Goal: Task Accomplishment & Management: Manage account settings

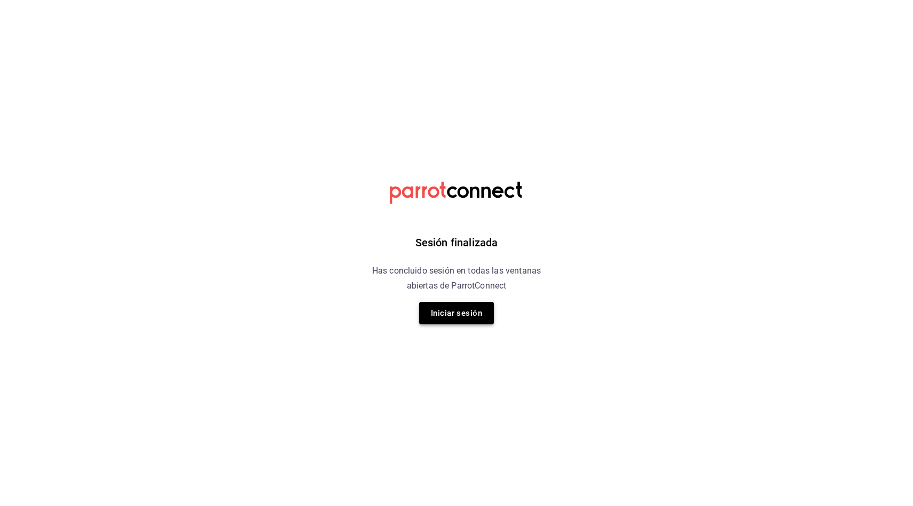
click at [468, 311] on button "Iniciar sesión" at bounding box center [456, 313] width 75 height 22
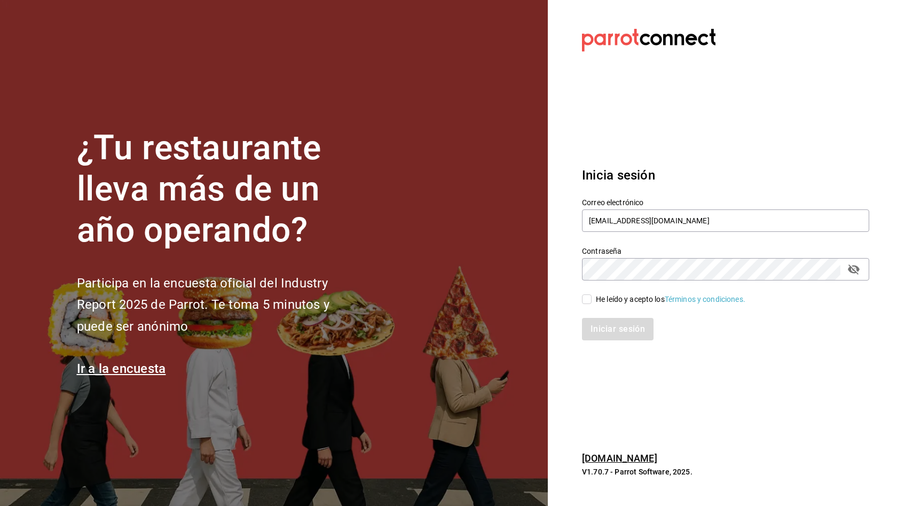
click at [585, 297] on input "He leído y acepto los Términos y condiciones." at bounding box center [587, 299] width 10 height 10
checkbox input "true"
click at [604, 331] on button "Iniciar sesión" at bounding box center [618, 329] width 73 height 22
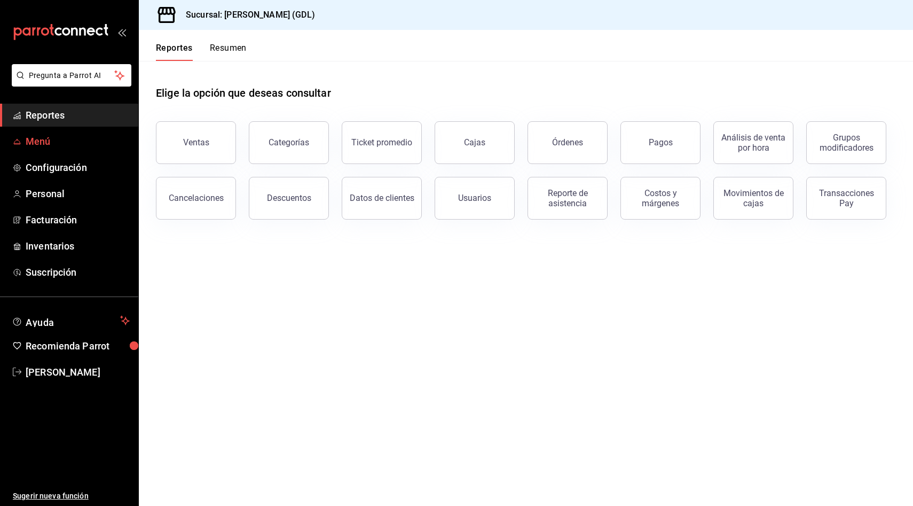
click at [45, 141] on span "Menú" at bounding box center [78, 141] width 104 height 14
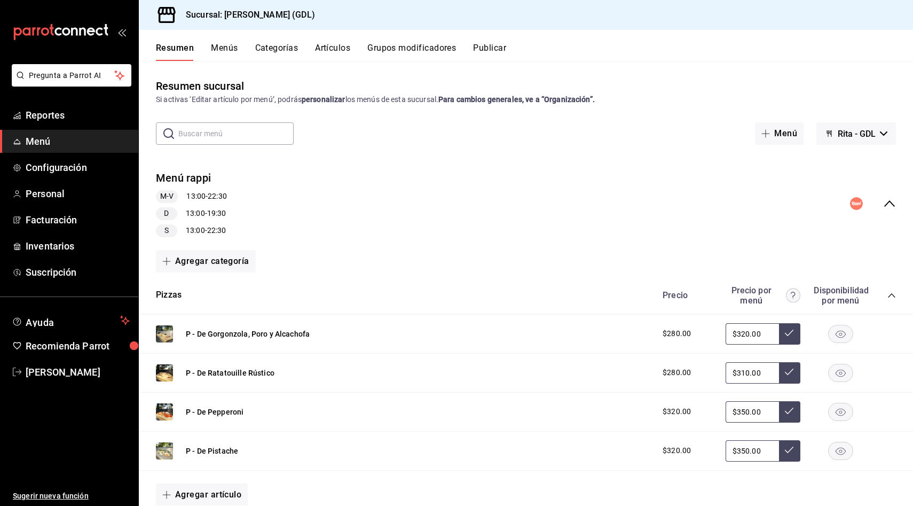
click at [341, 53] on button "Artículos" at bounding box center [332, 52] width 35 height 18
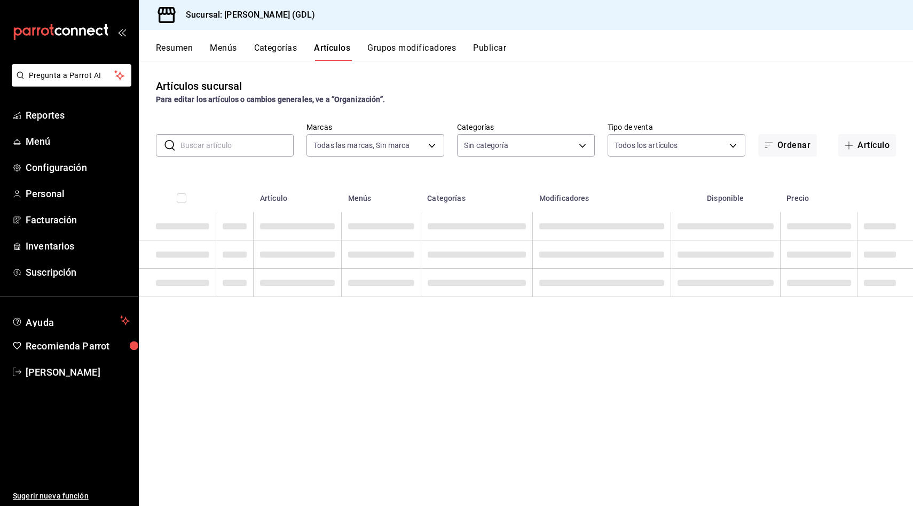
type input "c98b01ad-3431-465a-b391-fd370b6183a3"
type input "5a38c0db-50c4-4522-a78d-74971e2a78b7,d0fb3d89-d9fa-4950-9157-36d411a573a0,9959c…"
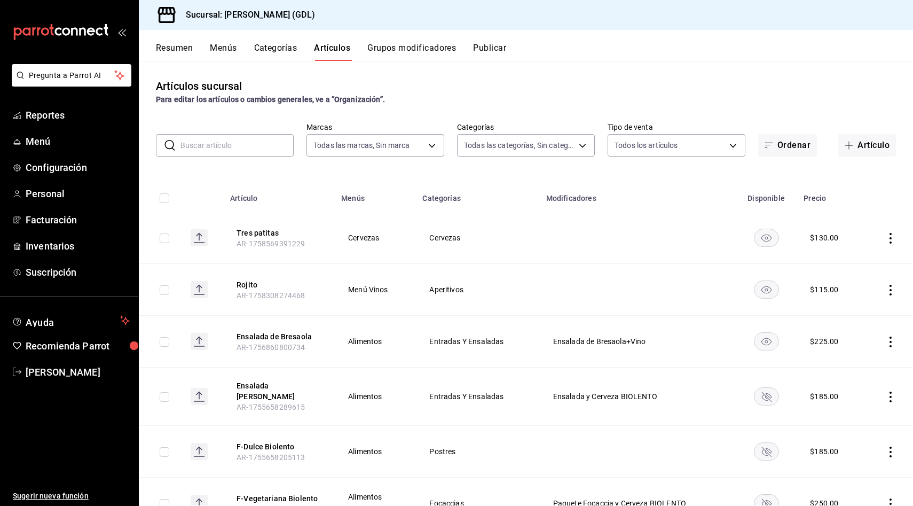
click at [164, 197] on input "checkbox" at bounding box center [165, 198] width 10 height 10
checkbox input "true"
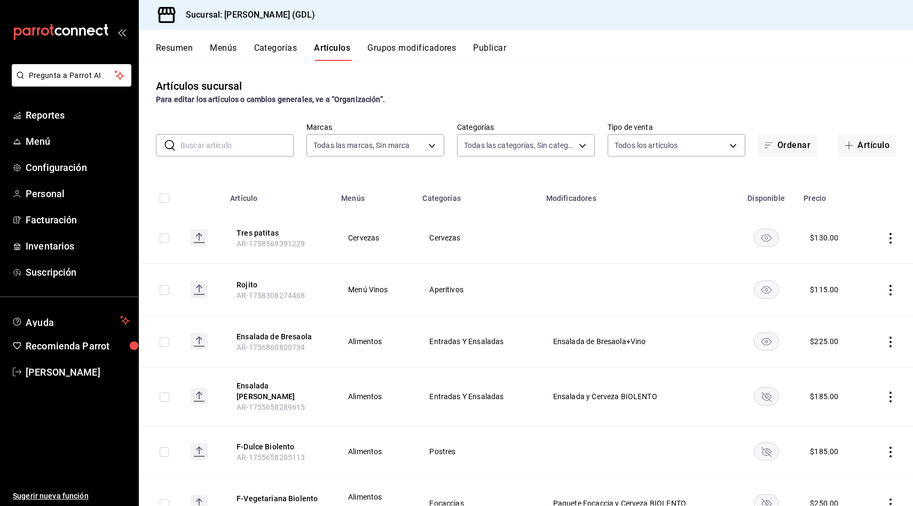
checkbox input "true"
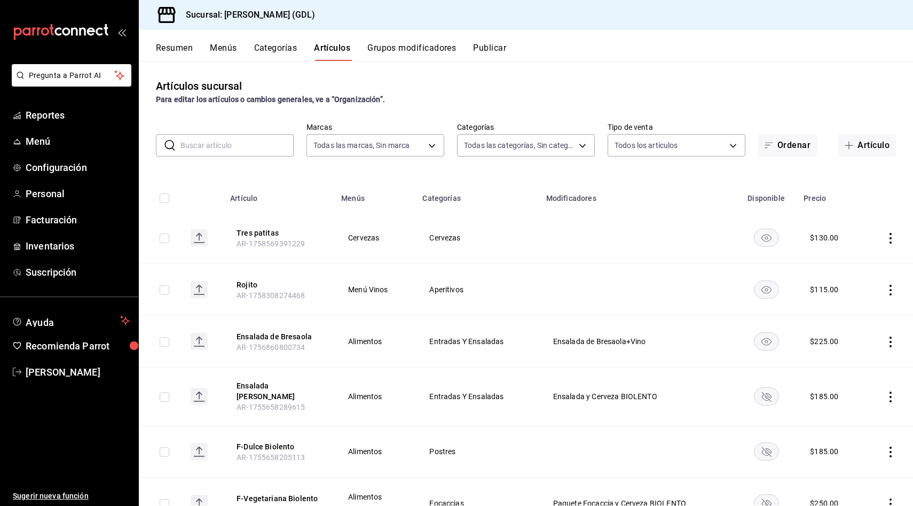
checkbox input "true"
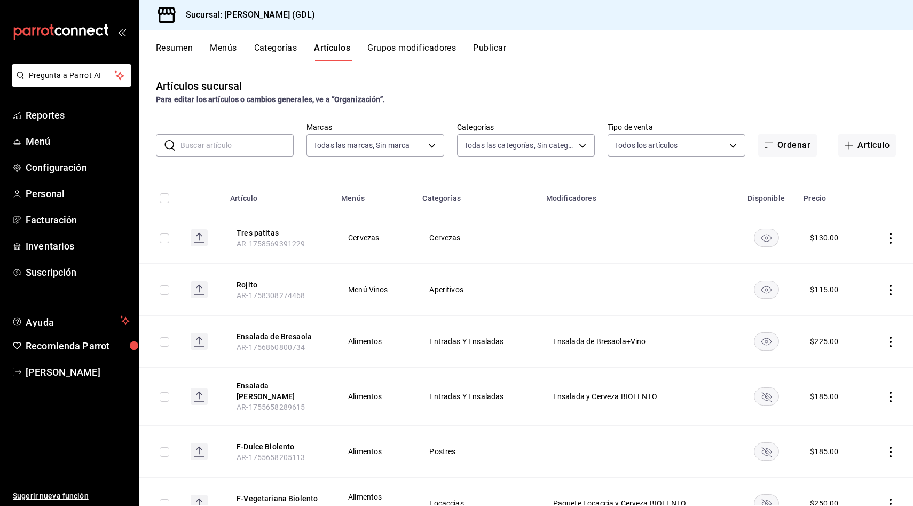
checkbox input "true"
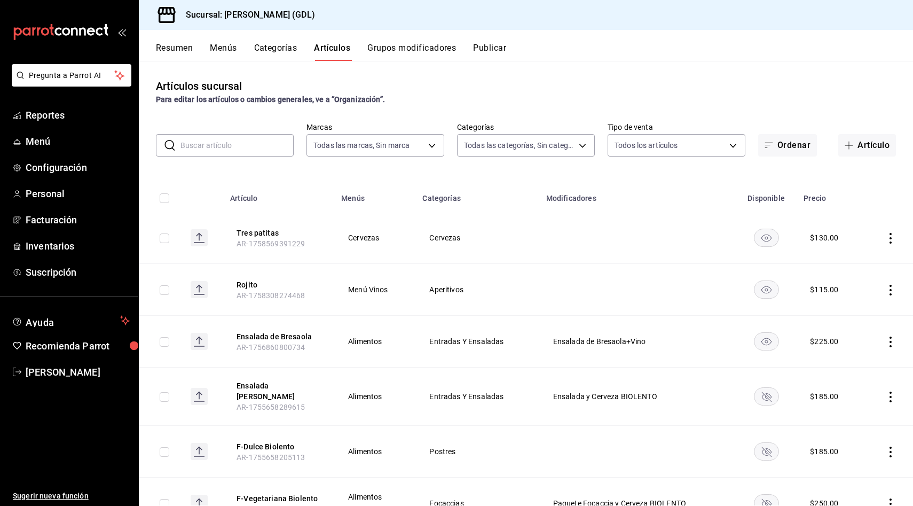
checkbox input "true"
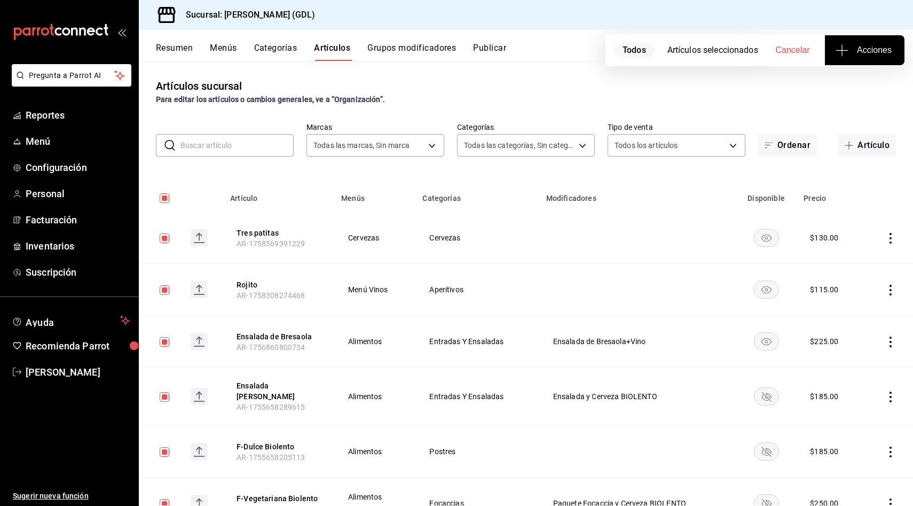
click at [843, 49] on icon "button" at bounding box center [842, 50] width 13 height 13
click at [767, 97] on div at bounding box center [456, 253] width 913 height 506
click at [166, 199] on input "checkbox" at bounding box center [165, 198] width 10 height 10
checkbox input "false"
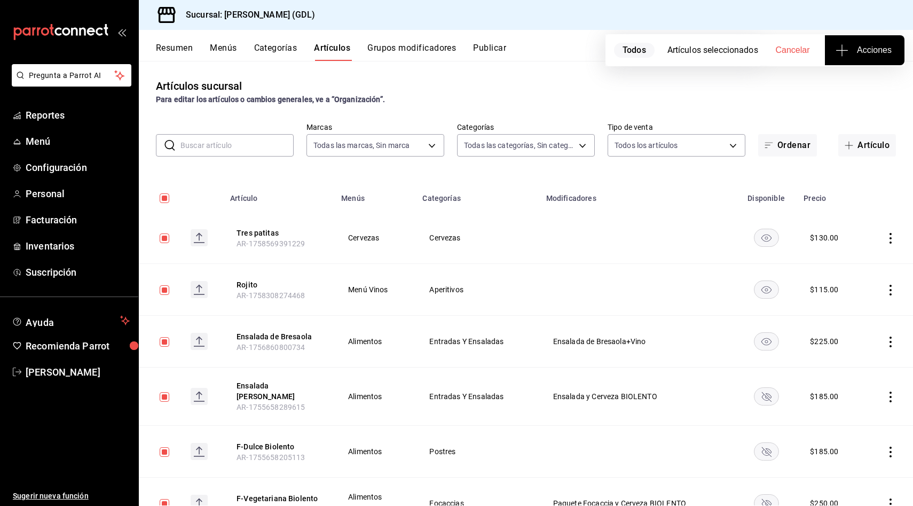
checkbox input "false"
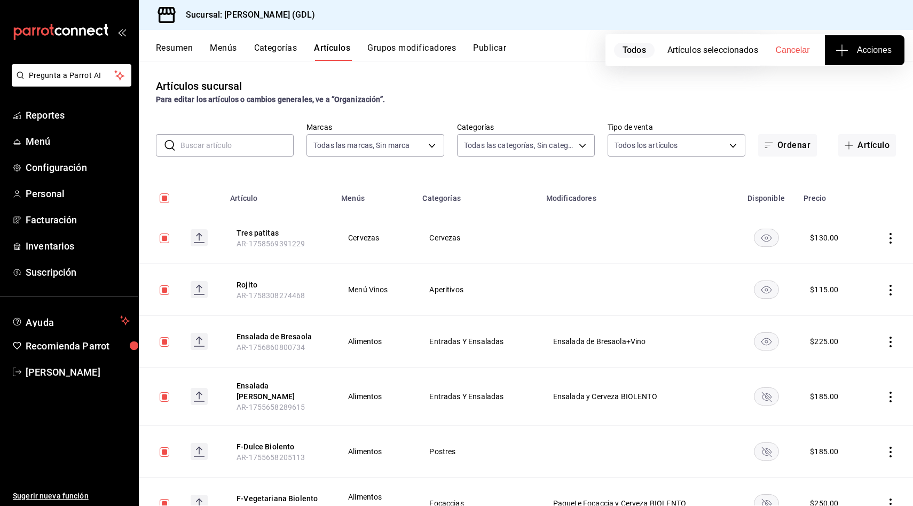
checkbox input "false"
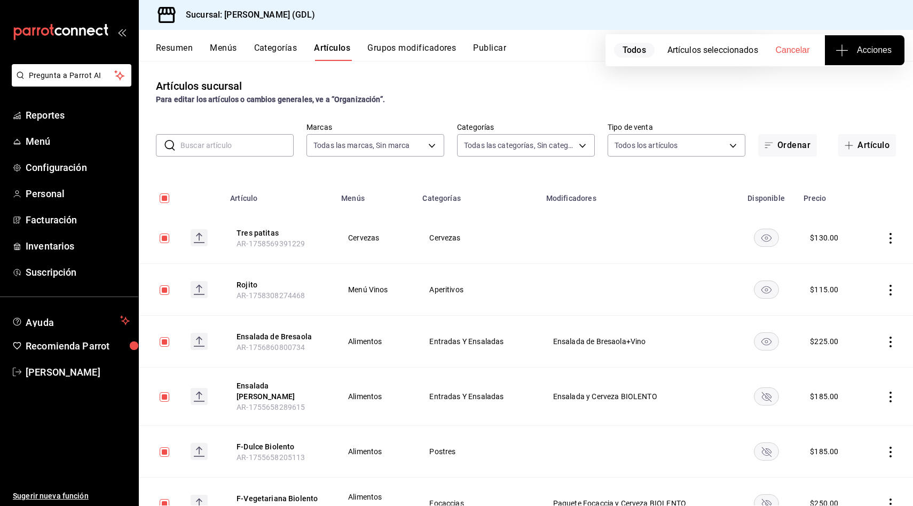
checkbox input "false"
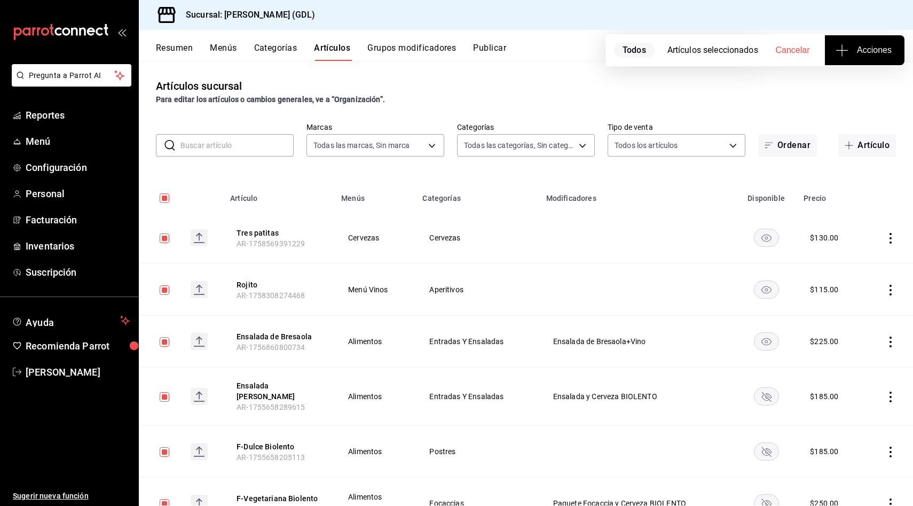
checkbox input "false"
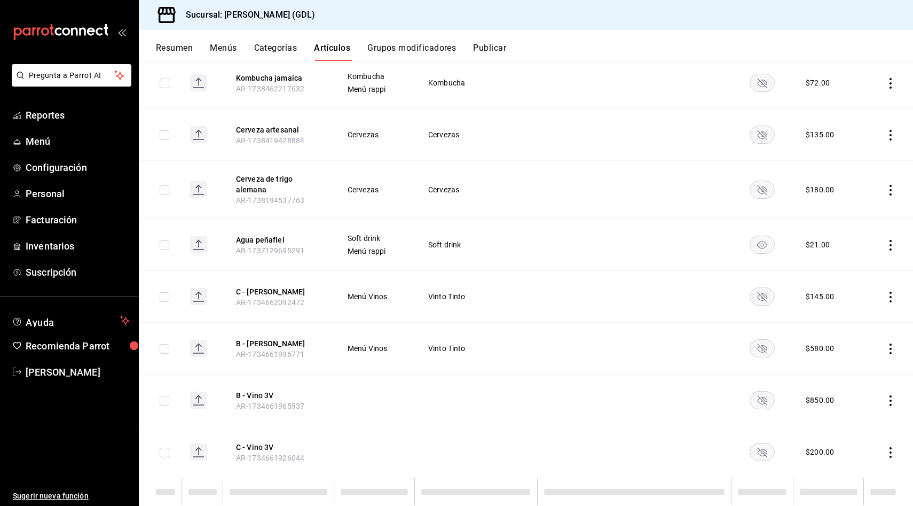
scroll to position [6180, 0]
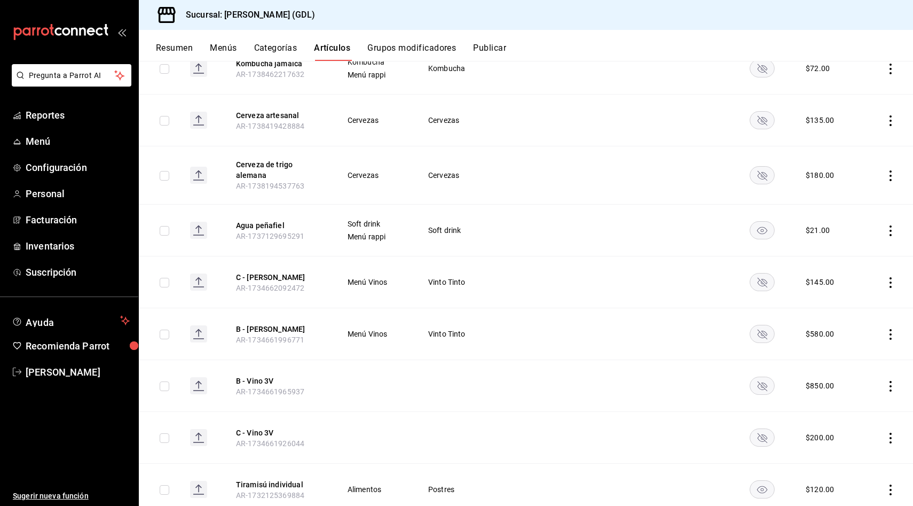
click at [889, 381] on icon "actions" at bounding box center [890, 386] width 11 height 11
click at [659, 314] on div at bounding box center [456, 253] width 913 height 506
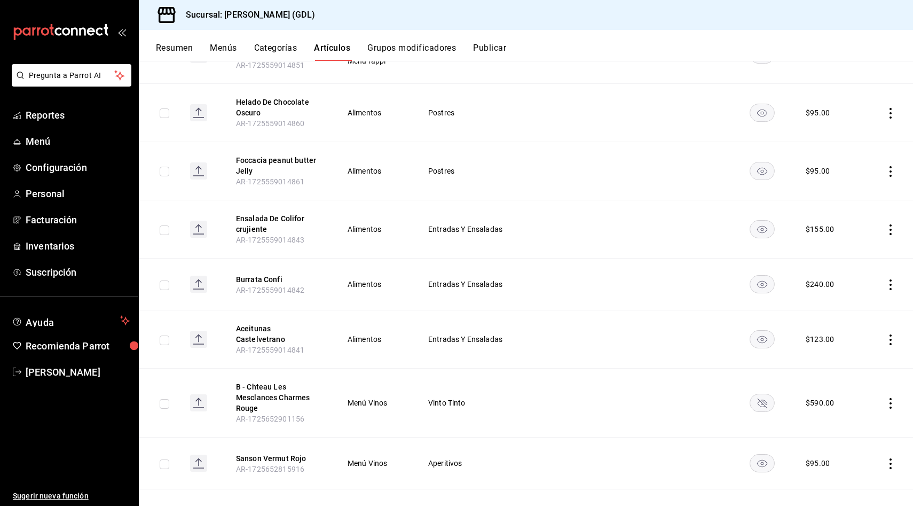
scroll to position [10595, 0]
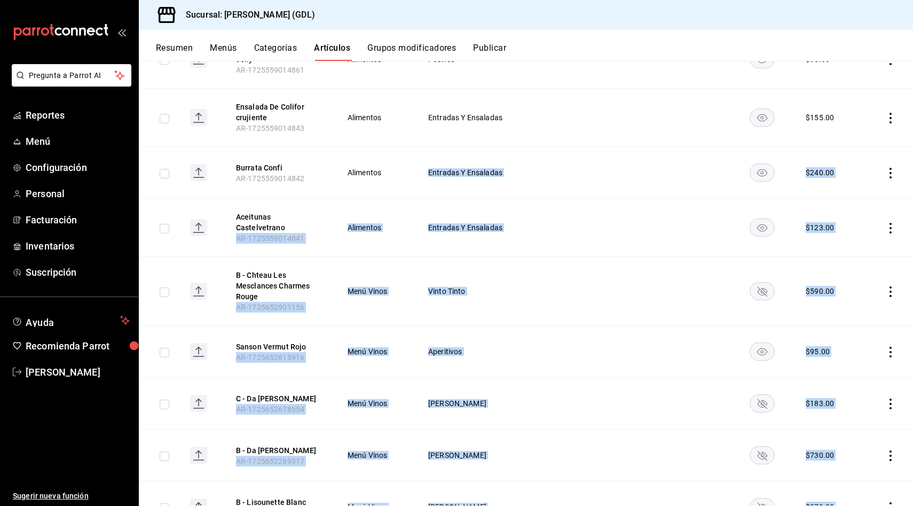
drag, startPoint x: 855, startPoint y: 457, endPoint x: 537, endPoint y: 66, distance: 504.0
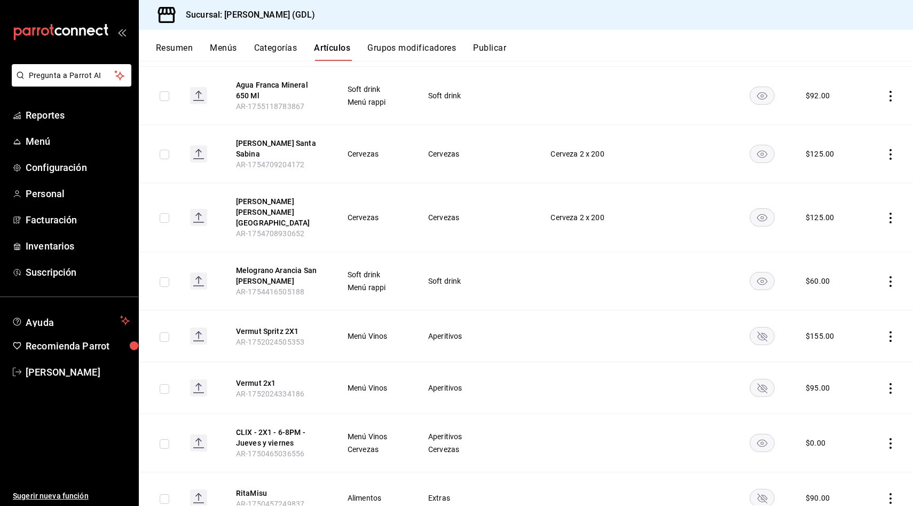
scroll to position [0, 0]
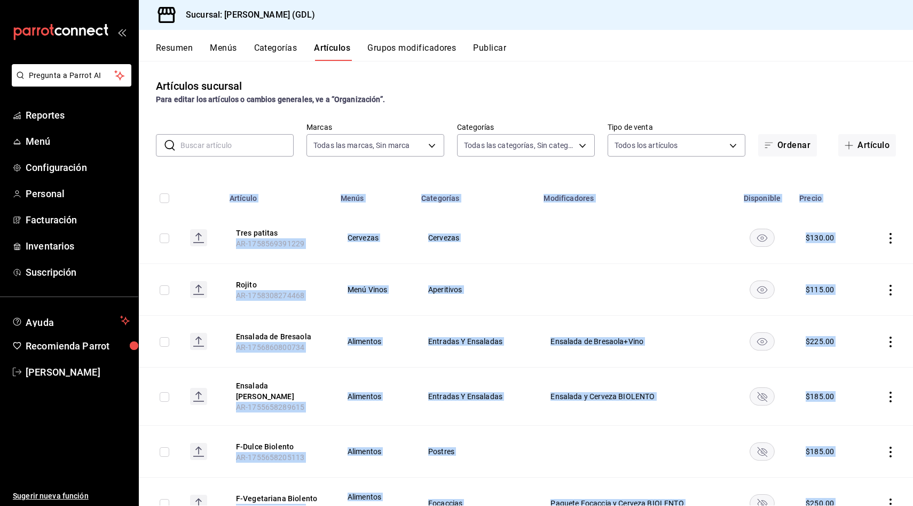
click at [229, 196] on th "Artículo" at bounding box center [278, 195] width 111 height 34
copy table "Artículo Menús Categorías Modificadores Disponible Precio Tres patitas AR-17585…"
click at [627, 209] on th "Modificadores" at bounding box center [634, 195] width 194 height 34
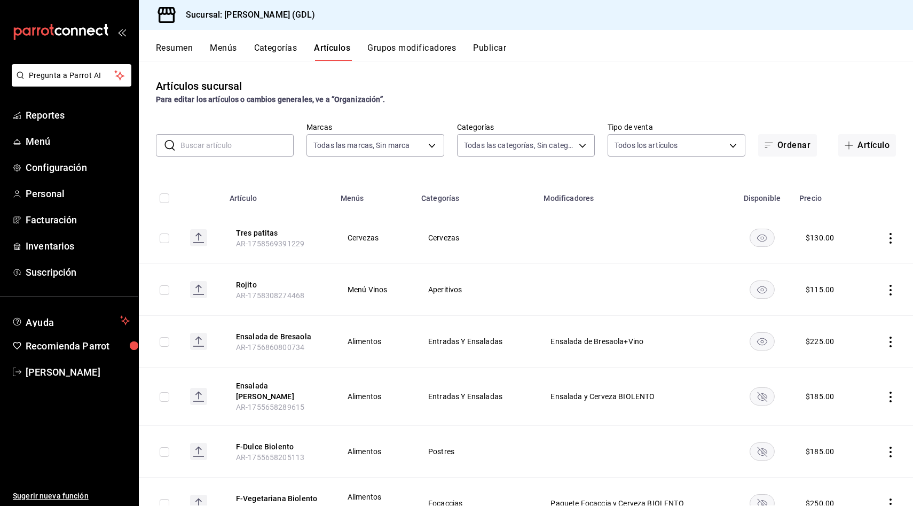
click at [283, 43] on button "Categorías" at bounding box center [275, 52] width 43 height 18
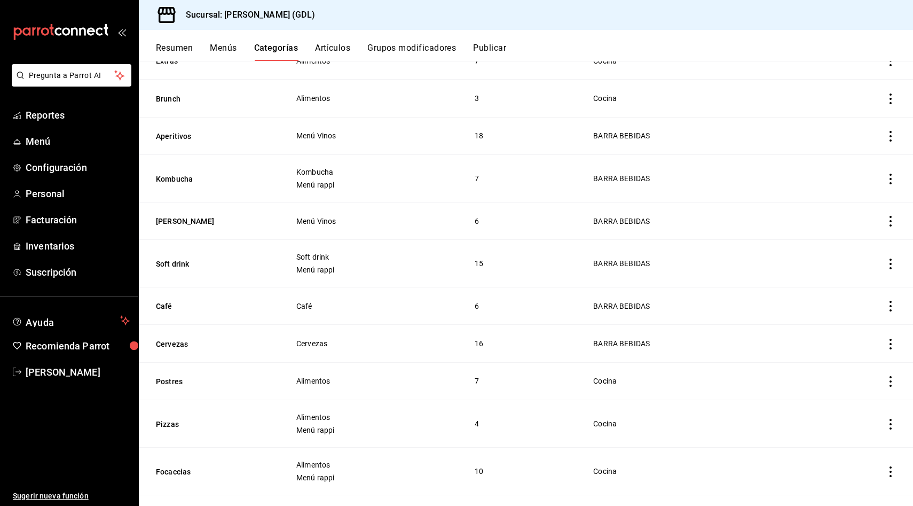
scroll to position [288, 0]
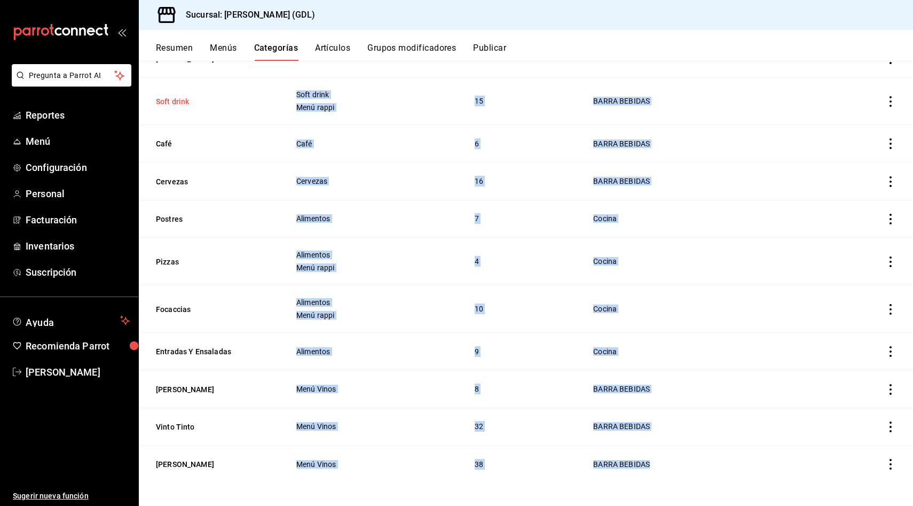
drag, startPoint x: 692, startPoint y: 458, endPoint x: 159, endPoint y: 98, distance: 643.0
click at [159, 98] on tbody "Extras Alimentos 7 Cocina Brunch Alimentos 3 Cocina Aperitivos Menú Vinos 18 BA…" at bounding box center [526, 181] width 774 height 602
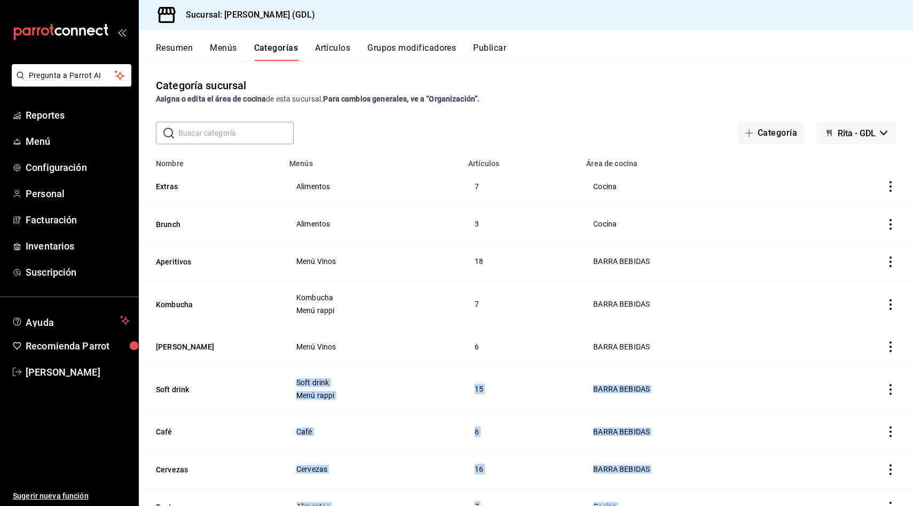
scroll to position [0, 0]
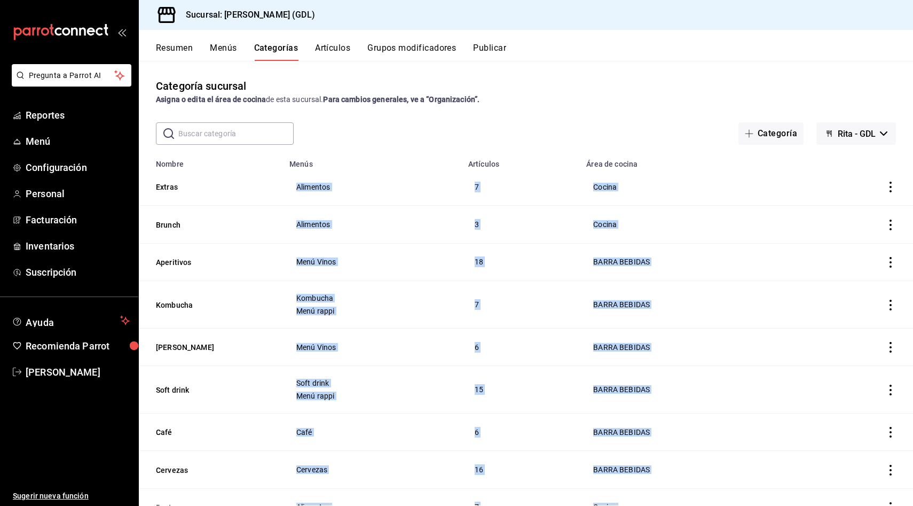
click at [294, 184] on td "Alimentos" at bounding box center [372, 186] width 179 height 37
copy tbody "Alimentos 7 Cocina Brunch Alimentos 3 Cocina Aperitivos Menú Vinos 18 BARRA BEB…"
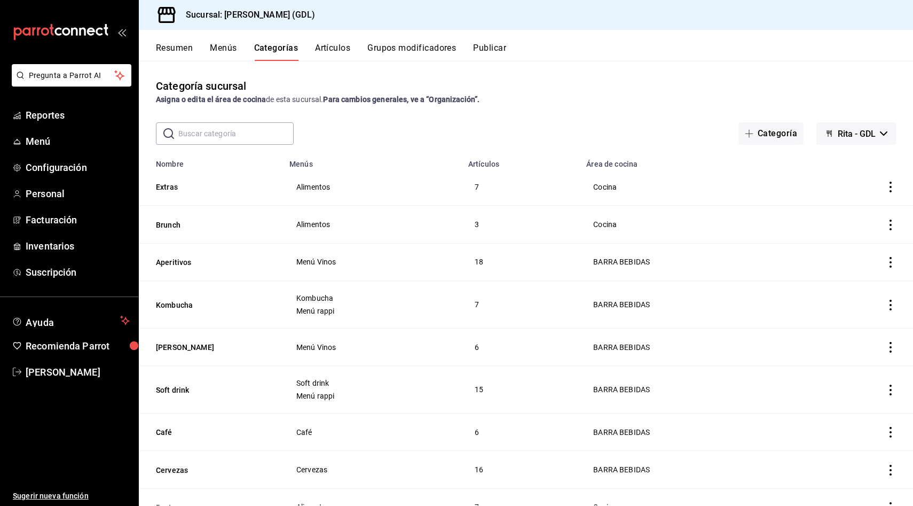
click at [353, 66] on div "Categoría sucursal Asigna o edita el área de cocina de esta sucursal. Para camb…" at bounding box center [526, 283] width 774 height 444
click at [225, 49] on button "Menús" at bounding box center [223, 52] width 27 height 18
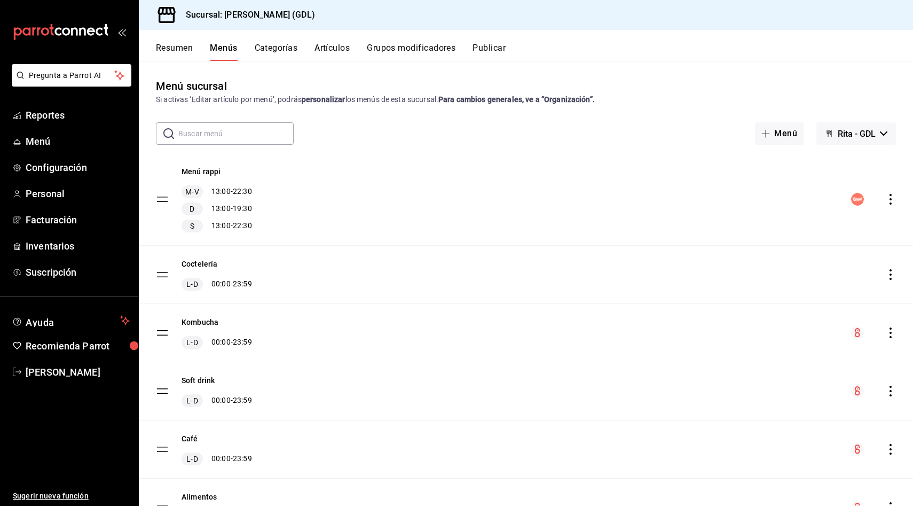
click at [182, 47] on button "Resumen" at bounding box center [174, 52] width 37 height 18
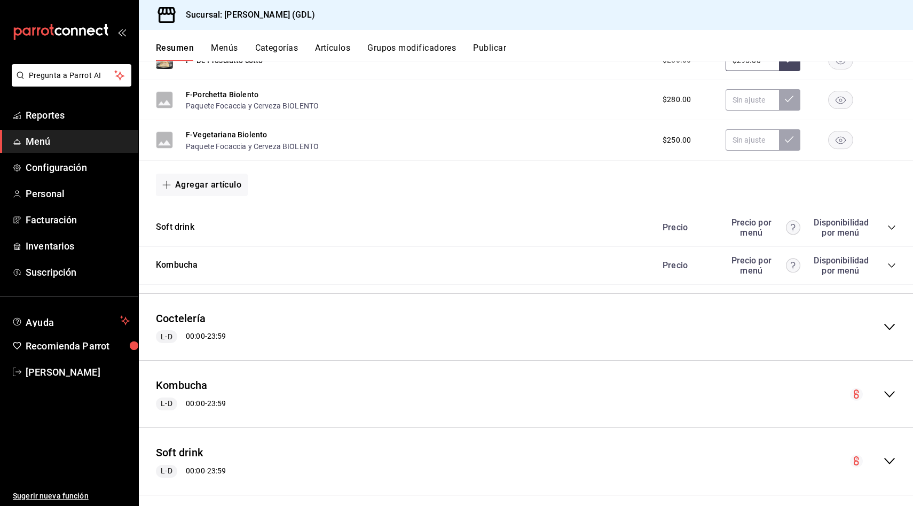
scroll to position [906, 0]
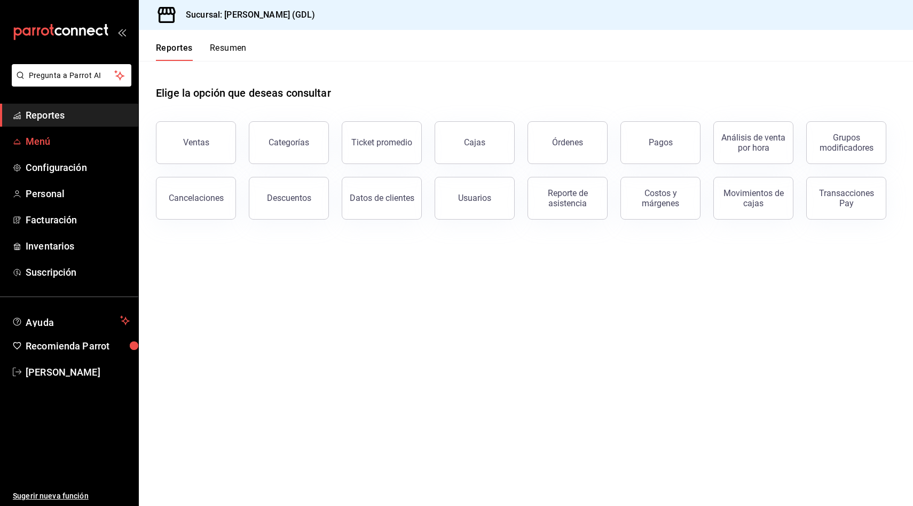
click at [64, 141] on span "Menú" at bounding box center [78, 141] width 104 height 14
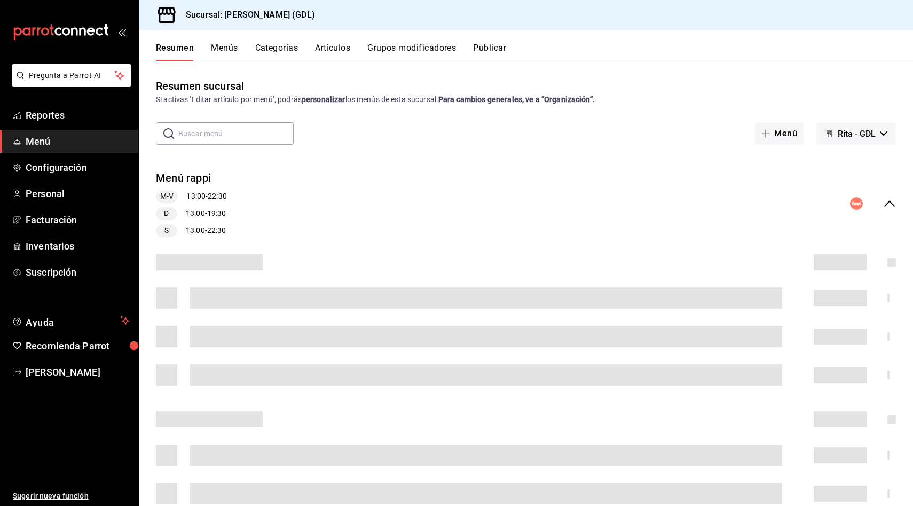
click at [232, 52] on button "Menús" at bounding box center [224, 52] width 27 height 18
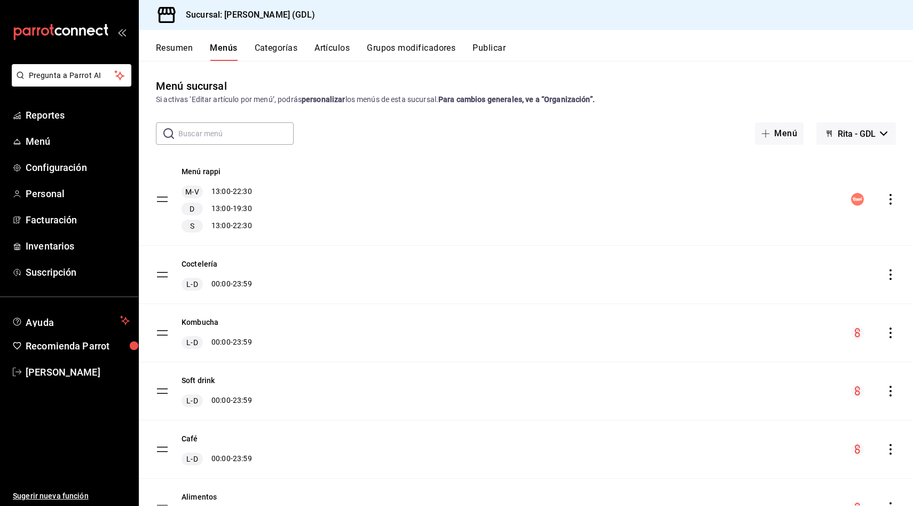
click at [279, 49] on button "Categorías" at bounding box center [276, 52] width 43 height 18
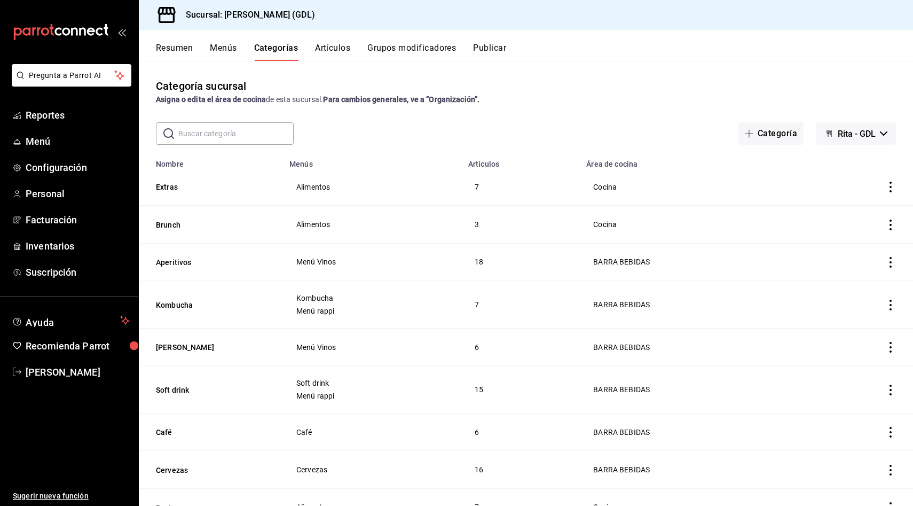
click at [331, 51] on button "Artículos" at bounding box center [332, 52] width 35 height 18
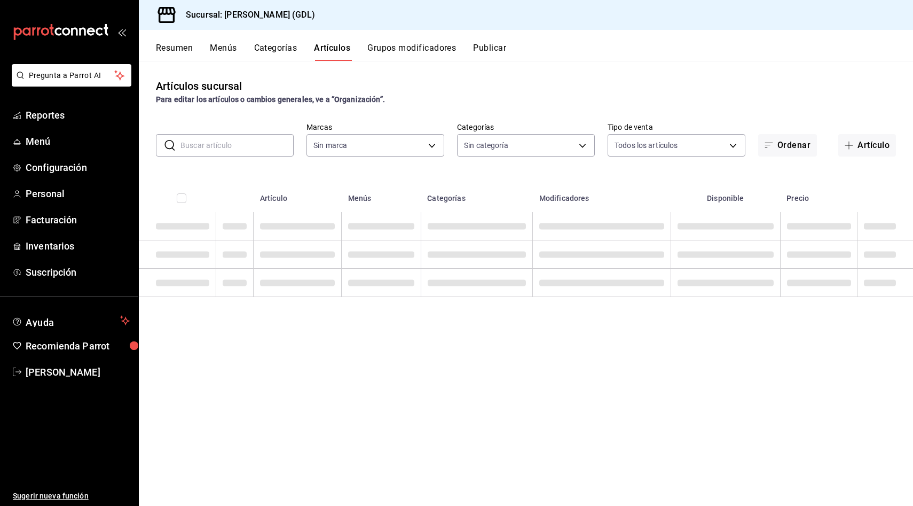
type input "c98b01ad-3431-465a-b391-fd370b6183a3"
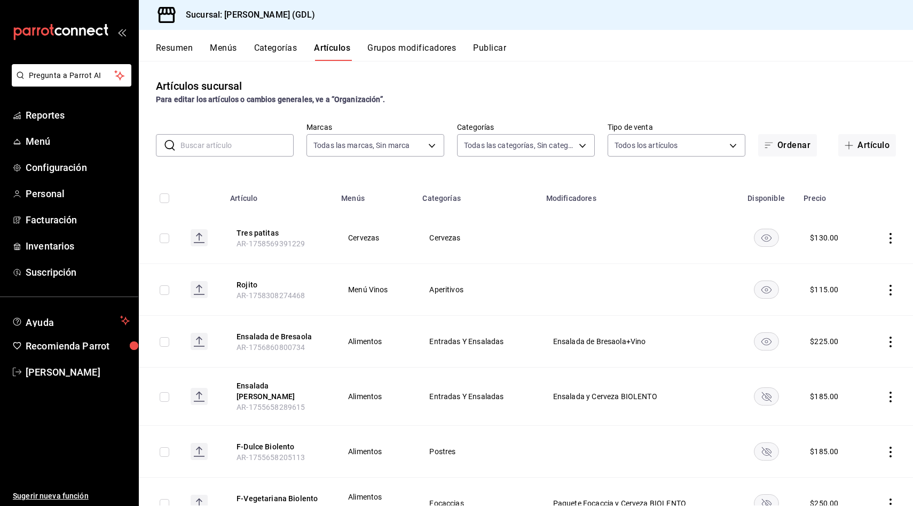
type input "5a38c0db-50c4-4522-a78d-74971e2a78b7,d0fb3d89-d9fa-4950-9157-36d411a573a0,9959c…"
drag, startPoint x: 227, startPoint y: 221, endPoint x: 636, endPoint y: 250, distance: 410.5
click at [636, 250] on tr "Tres patitas AR-1758569391229 Cervezas Cervezas $ 130.00" at bounding box center [526, 238] width 774 height 52
drag, startPoint x: 235, startPoint y: 230, endPoint x: 329, endPoint y: 243, distance: 94.3
click at [329, 243] on th "Tres patitas AR-1758569391229" at bounding box center [279, 238] width 111 height 52
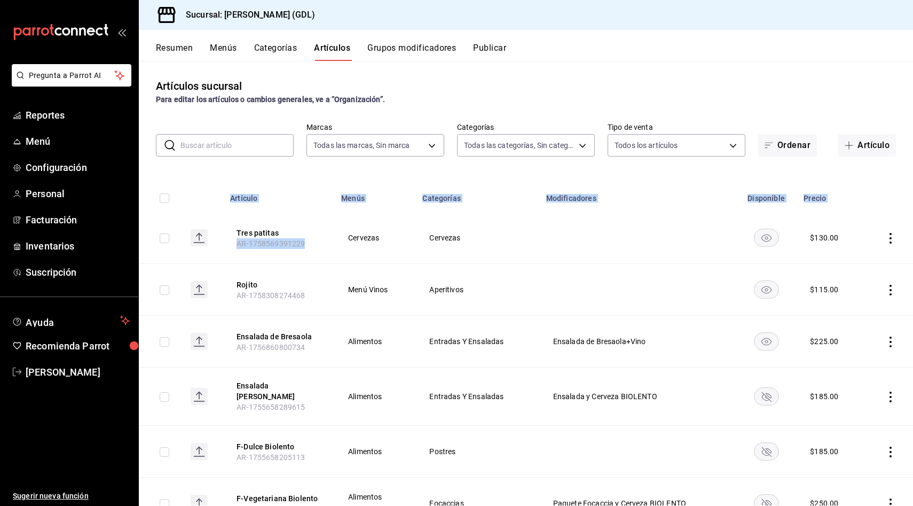
drag, startPoint x: 229, startPoint y: 195, endPoint x: 328, endPoint y: 248, distance: 112.3
click at [368, 247] on td "Cervezas" at bounding box center [375, 238] width 81 height 52
click at [201, 242] on icon at bounding box center [199, 237] width 17 height 17
click at [887, 238] on icon "actions" at bounding box center [890, 238] width 11 height 11
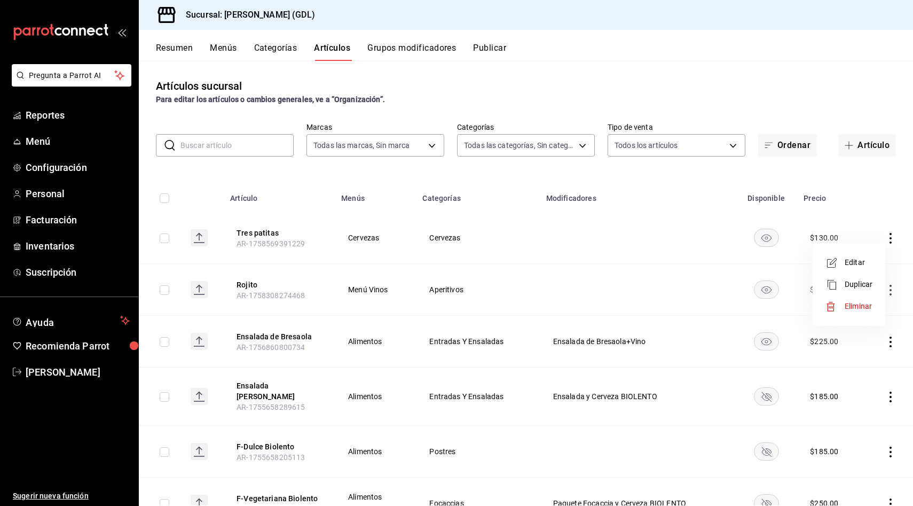
click at [869, 258] on span "Editar" at bounding box center [859, 262] width 28 height 11
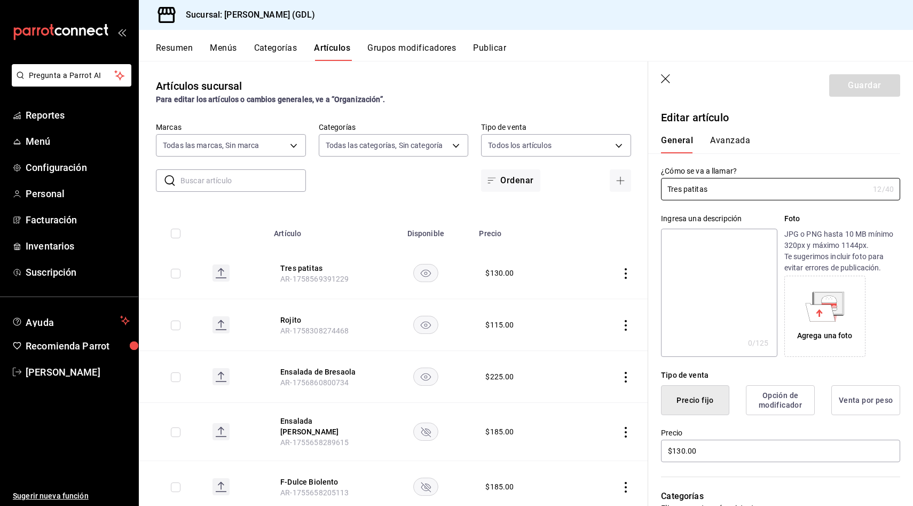
drag, startPoint x: 723, startPoint y: 187, endPoint x: 540, endPoint y: 187, distance: 182.6
click at [540, 187] on main "Artículos sucursal Para editar los artículos o cambios generales, ve a “Organiz…" at bounding box center [526, 283] width 774 height 445
click at [677, 73] on header "Guardar" at bounding box center [780, 83] width 265 height 44
click at [666, 74] on icon "button" at bounding box center [666, 79] width 11 height 11
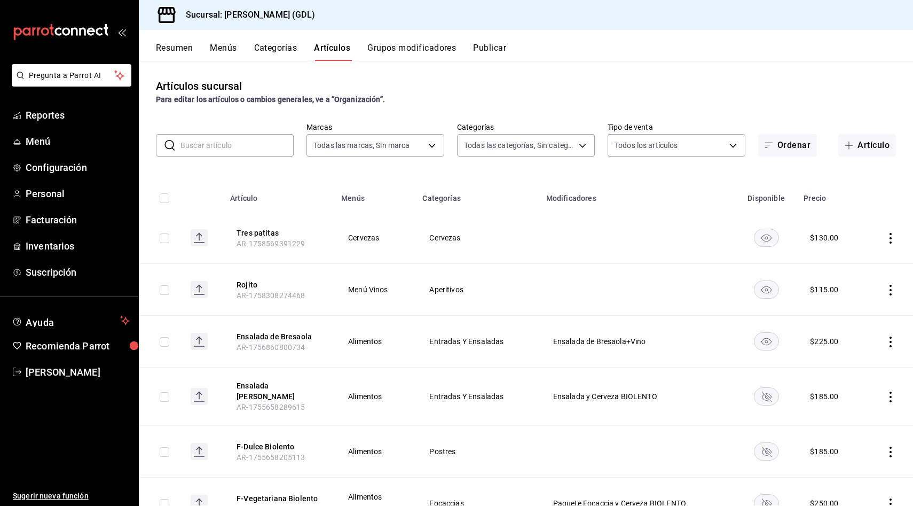
click at [775, 343] on rect "availability-product" at bounding box center [766, 341] width 25 height 18
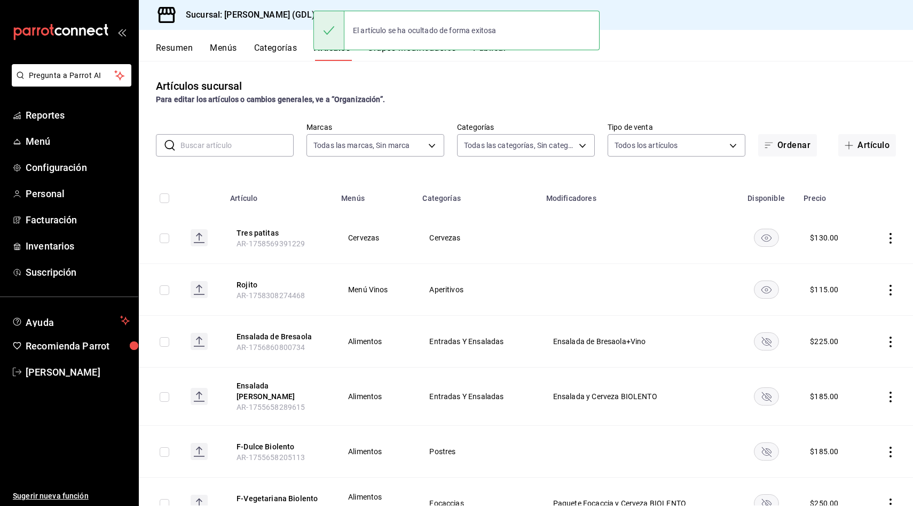
click at [766, 335] on rect "availability-product" at bounding box center [766, 341] width 25 height 18
click at [891, 341] on icon "actions" at bounding box center [891, 341] width 2 height 11
click at [840, 366] on div at bounding box center [834, 366] width 19 height 13
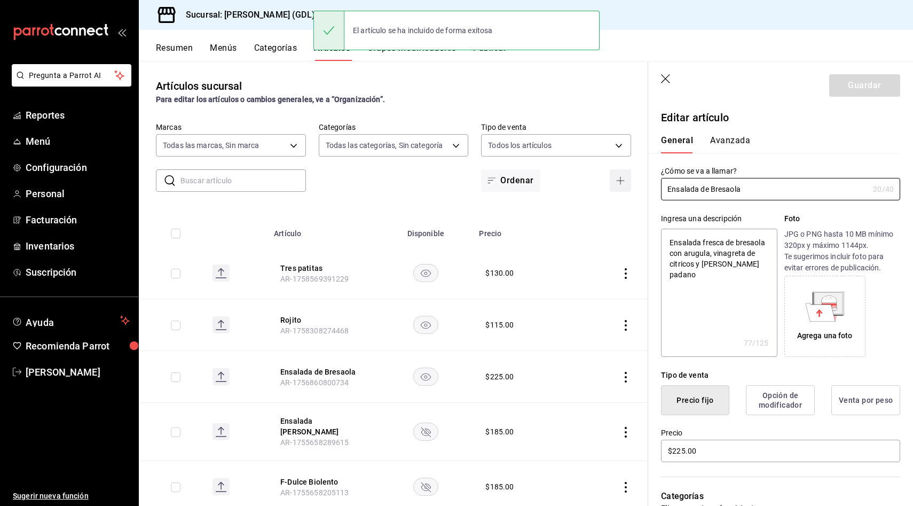
drag, startPoint x: 749, startPoint y: 188, endPoint x: 612, endPoint y: 188, distance: 136.7
click at [612, 188] on main "Artículos sucursal Para editar los artículos o cambios generales, ve a “Organiz…" at bounding box center [526, 283] width 774 height 445
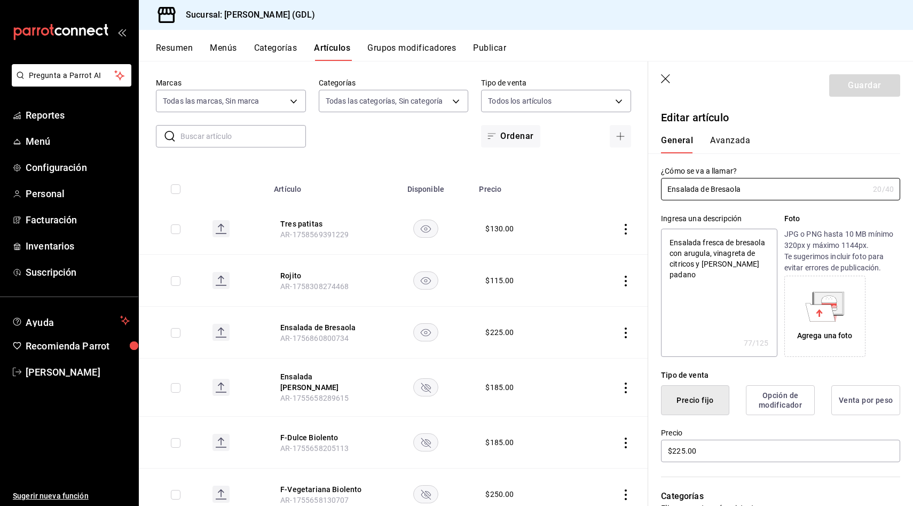
scroll to position [45, 0]
click at [325, 376] on button "Ensalada [PERSON_NAME]" at bounding box center [322, 380] width 85 height 21
drag, startPoint x: 756, startPoint y: 190, endPoint x: 612, endPoint y: 191, distance: 143.6
click at [612, 191] on main "Artículos sucursal Para editar los artículos o cambios generales, ve a “Organiz…" at bounding box center [526, 283] width 774 height 445
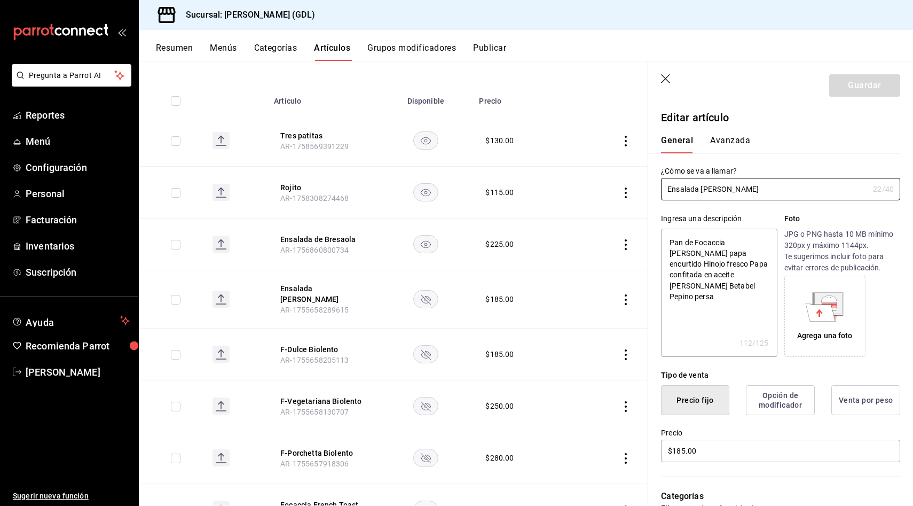
scroll to position [140, 0]
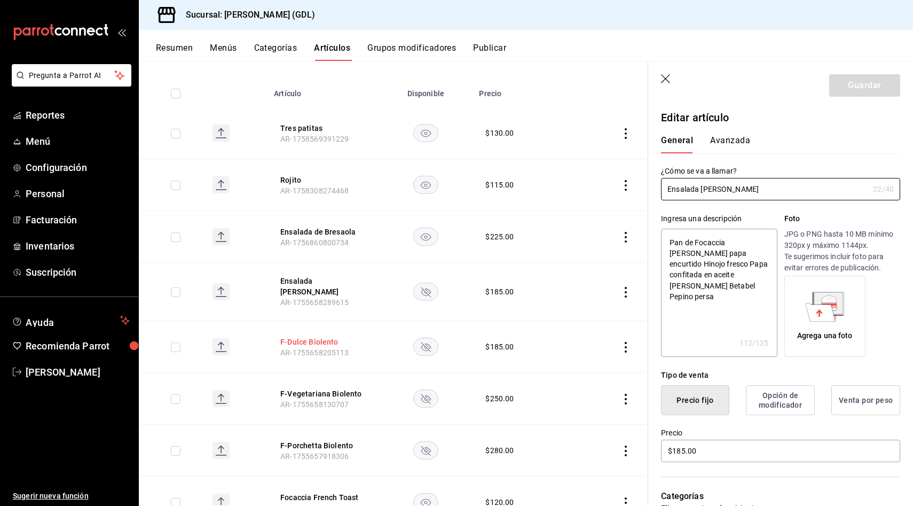
click at [324, 336] on button "F-Dulce Biolento" at bounding box center [322, 341] width 85 height 11
type textarea "x"
type input "$185.00"
drag, startPoint x: 735, startPoint y: 187, endPoint x: 598, endPoint y: 181, distance: 136.8
click at [598, 181] on main "Artículos sucursal Para editar los artículos o cambios generales, ve a “Organiz…" at bounding box center [526, 283] width 774 height 445
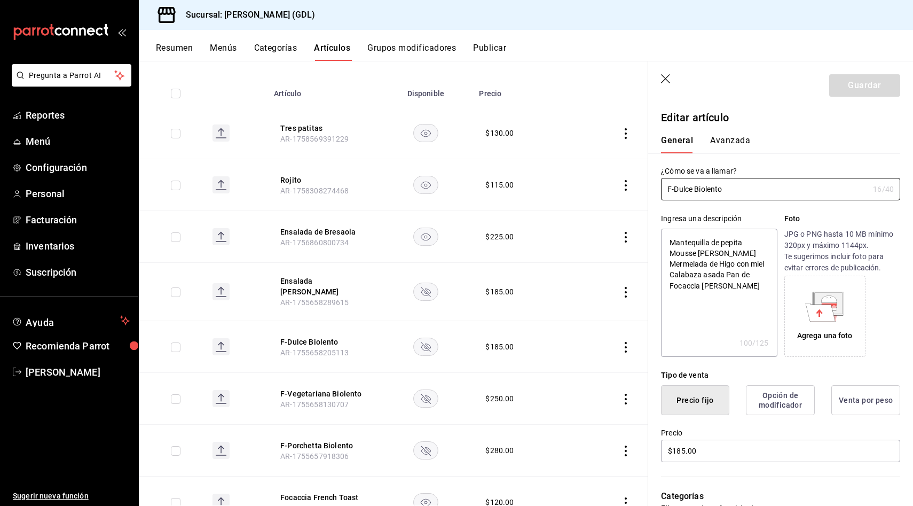
scroll to position [168, 0]
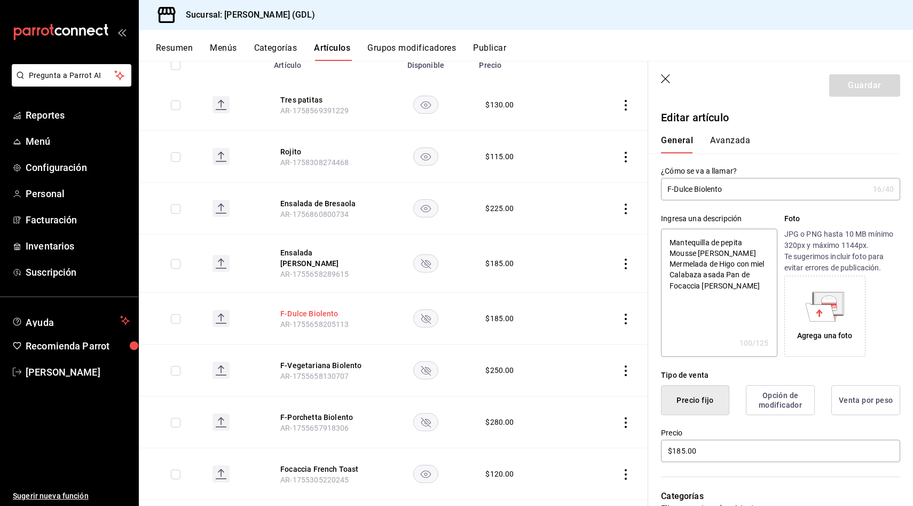
click at [327, 308] on button "F-Dulce Biolento" at bounding box center [322, 313] width 85 height 11
type textarea "x"
click at [334, 360] on button "F-Vegetariana Biolento" at bounding box center [322, 365] width 85 height 11
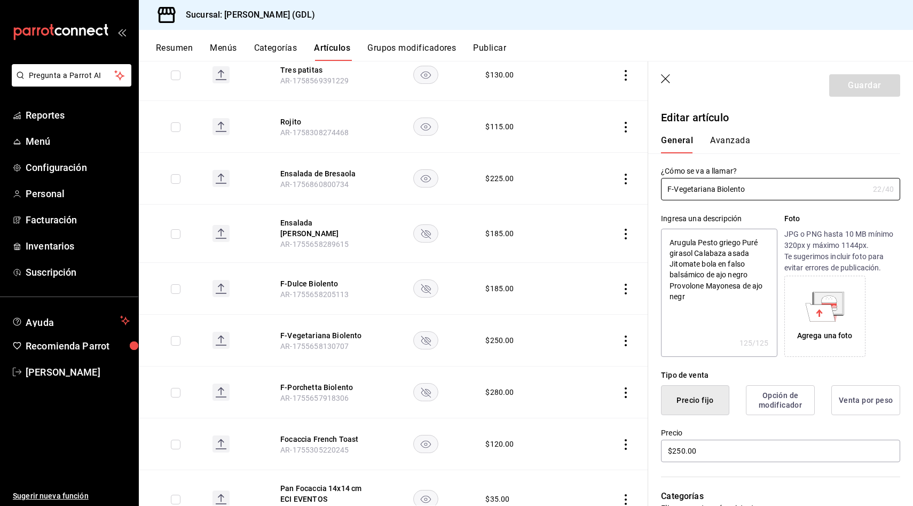
scroll to position [199, 0]
drag, startPoint x: 757, startPoint y: 191, endPoint x: 566, endPoint y: 178, distance: 191.0
click at [567, 178] on main "Artículos sucursal Para editar los artículos o cambios generales, ve a “Organiz…" at bounding box center [526, 283] width 774 height 445
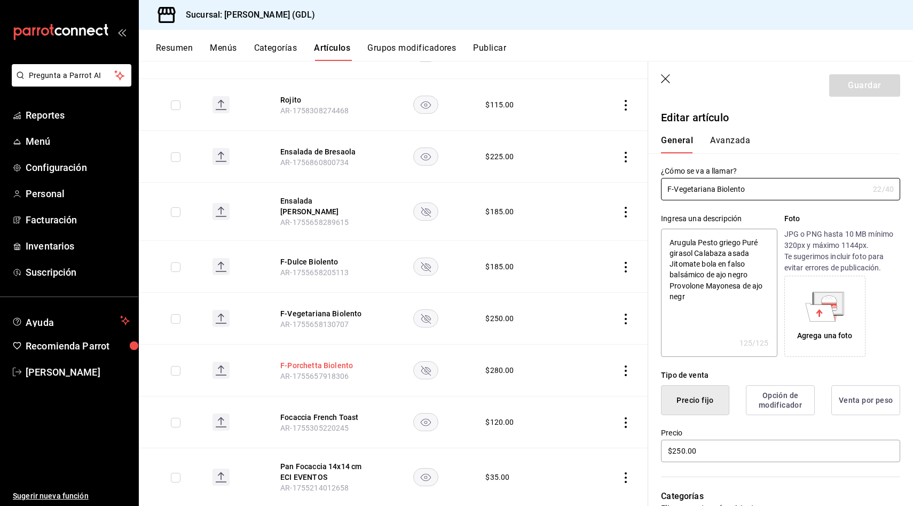
scroll to position [232, 0]
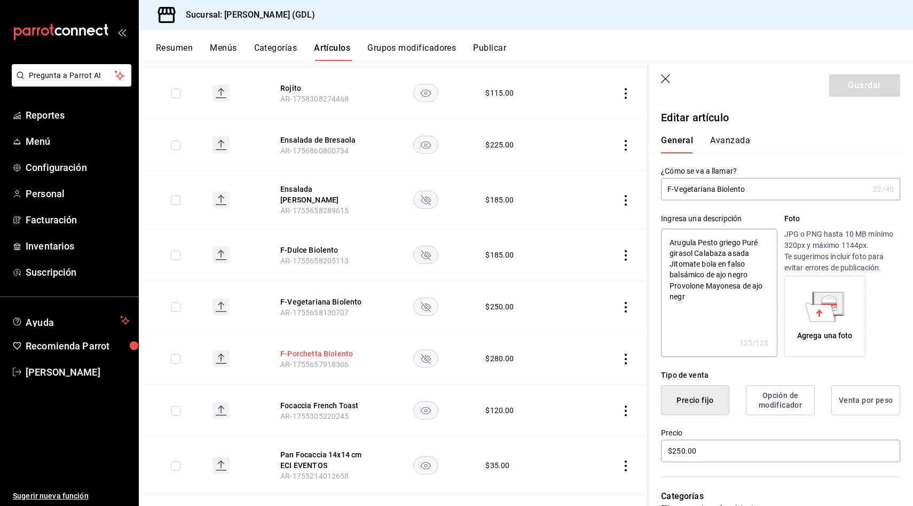
click at [341, 348] on button "F-Porchetta Biolento" at bounding box center [322, 353] width 85 height 11
drag, startPoint x: 748, startPoint y: 189, endPoint x: 626, endPoint y: 189, distance: 121.7
click at [626, 189] on main "Artículos sucursal Para editar los artículos o cambios generales, ve a “Organiz…" at bounding box center [526, 283] width 774 height 445
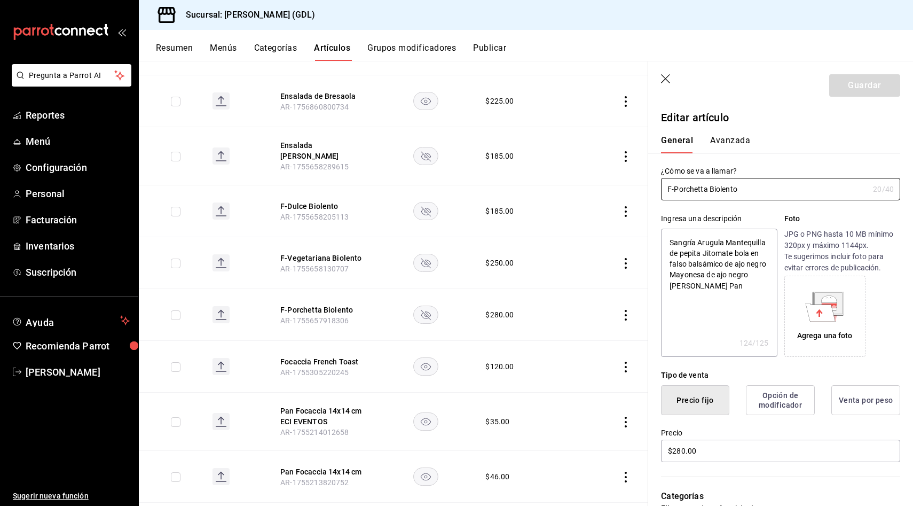
scroll to position [304, 0]
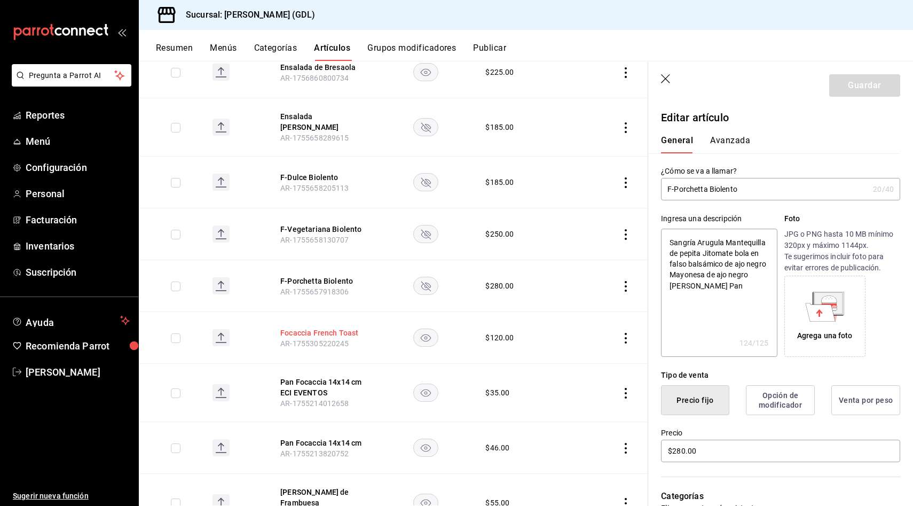
click at [329, 327] on button "Focaccia French Toast" at bounding box center [322, 332] width 85 height 11
drag, startPoint x: 754, startPoint y: 185, endPoint x: 588, endPoint y: 183, distance: 166.1
click at [588, 183] on main "Artículos sucursal Para editar los artículos o cambios generales, ve a “Organiz…" at bounding box center [526, 283] width 774 height 445
click at [382, 225] on td at bounding box center [426, 234] width 94 height 52
drag, startPoint x: 366, startPoint y: 221, endPoint x: 281, endPoint y: 221, distance: 84.9
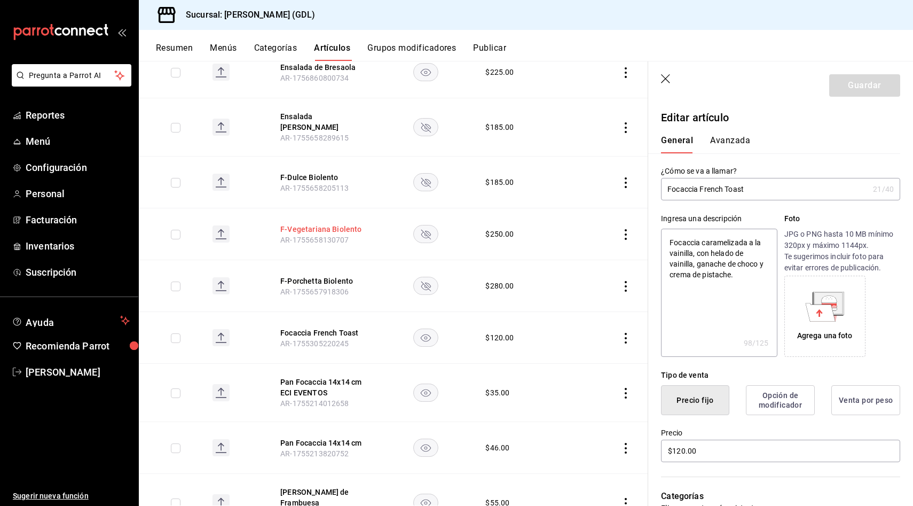
click at [281, 221] on th "F-Vegetariana Biolento AR-1755658130707" at bounding box center [323, 234] width 111 height 52
click at [333, 376] on button "Pan Focaccia 14x14 cm ECI EVENTOS" at bounding box center [322, 386] width 85 height 21
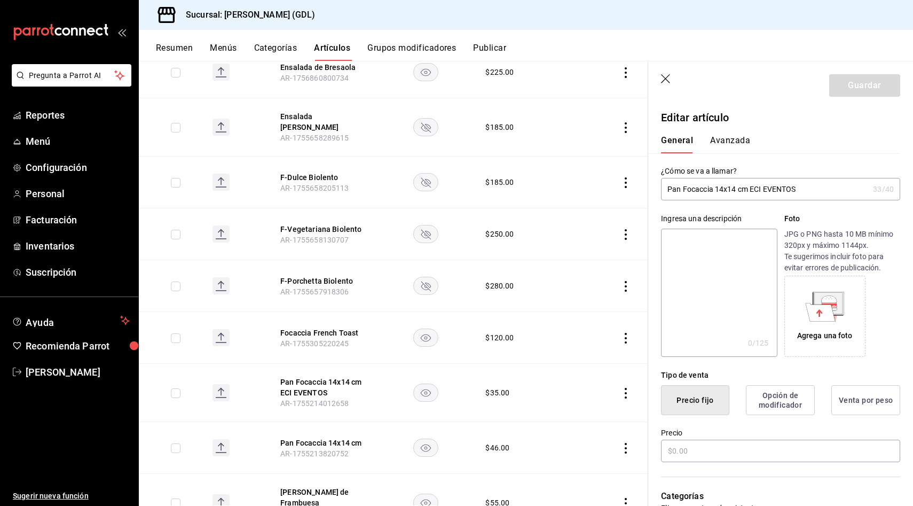
type input "$35.00"
drag, startPoint x: 812, startPoint y: 190, endPoint x: 567, endPoint y: 186, distance: 244.6
click at [567, 186] on main "Artículos sucursal Para editar los artículos o cambios generales, ve a “Organiz…" at bounding box center [526, 283] width 774 height 445
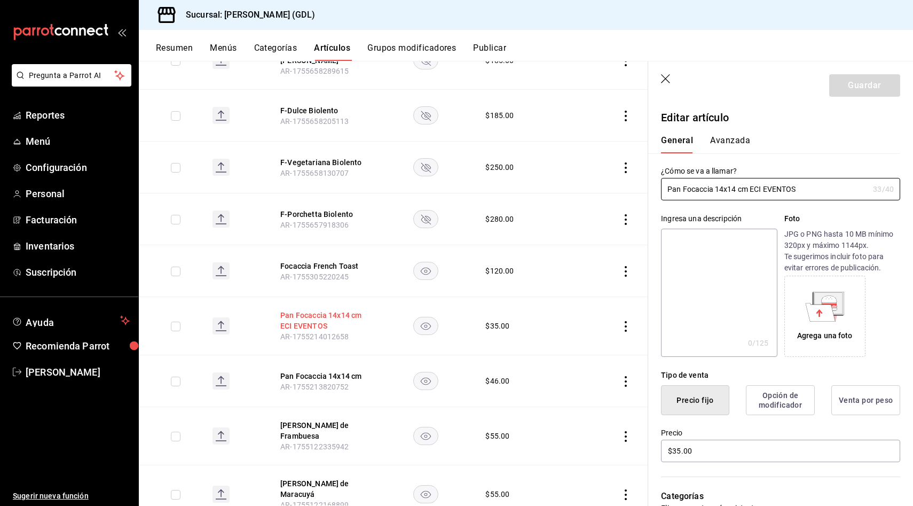
scroll to position [419, 0]
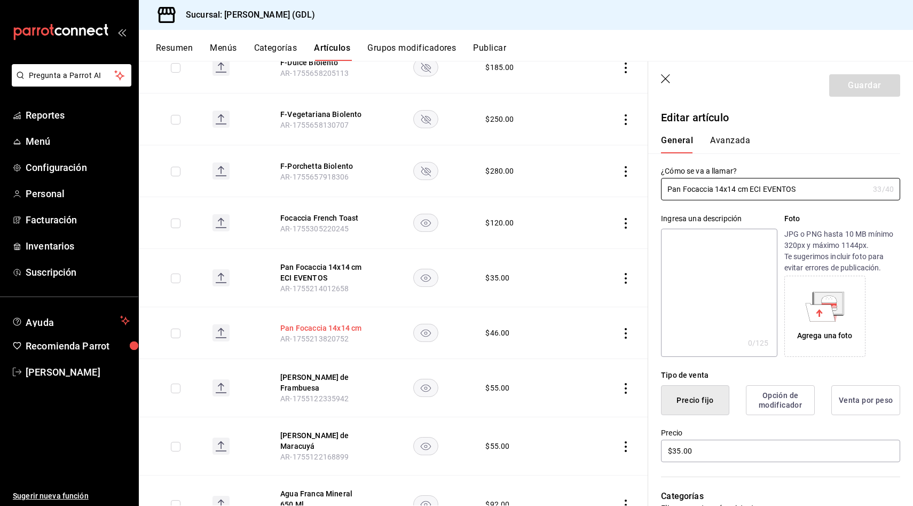
click at [319, 322] on button "Pan Focaccia 14x14 cm" at bounding box center [322, 327] width 85 height 11
type input "$46.00"
drag, startPoint x: 781, startPoint y: 196, endPoint x: 644, endPoint y: 190, distance: 136.9
click at [644, 190] on main "Artículos sucursal Para editar los artículos o cambios generales, ve a “Organiz…" at bounding box center [526, 283] width 774 height 445
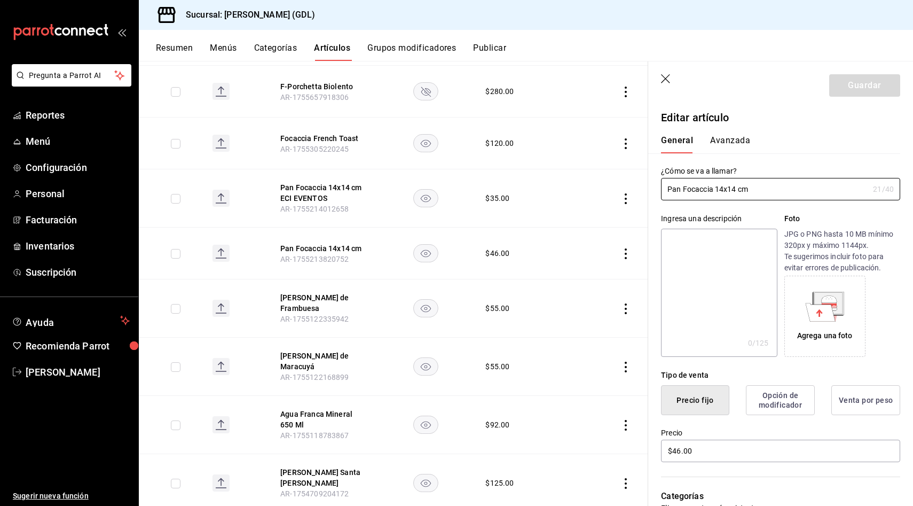
scroll to position [503, 0]
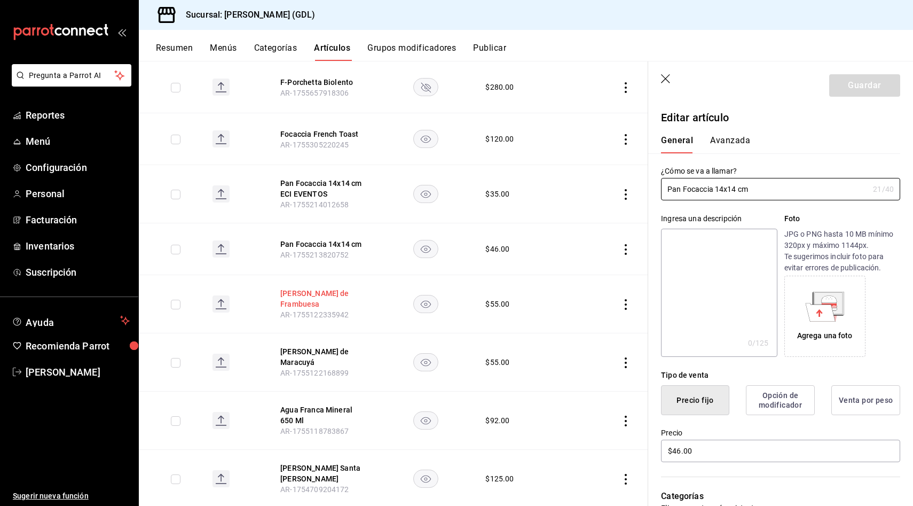
click at [310, 288] on button "[PERSON_NAME] de Frambuesa" at bounding box center [322, 298] width 85 height 21
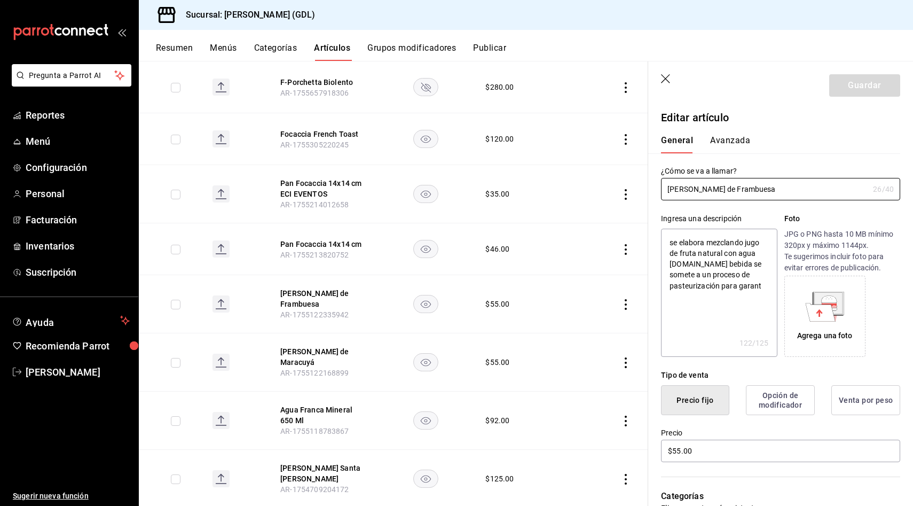
drag, startPoint x: 764, startPoint y: 188, endPoint x: 576, endPoint y: 188, distance: 187.4
click at [576, 188] on main "Artículos sucursal Para editar los artículos o cambios generales, ve a “Organiz…" at bounding box center [526, 283] width 774 height 445
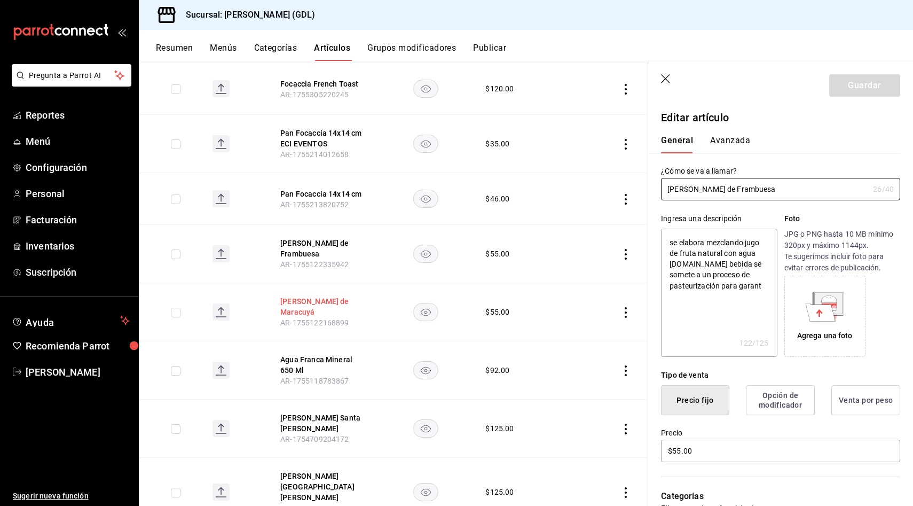
click at [296, 297] on button "[PERSON_NAME] de Maracuyá" at bounding box center [322, 306] width 85 height 21
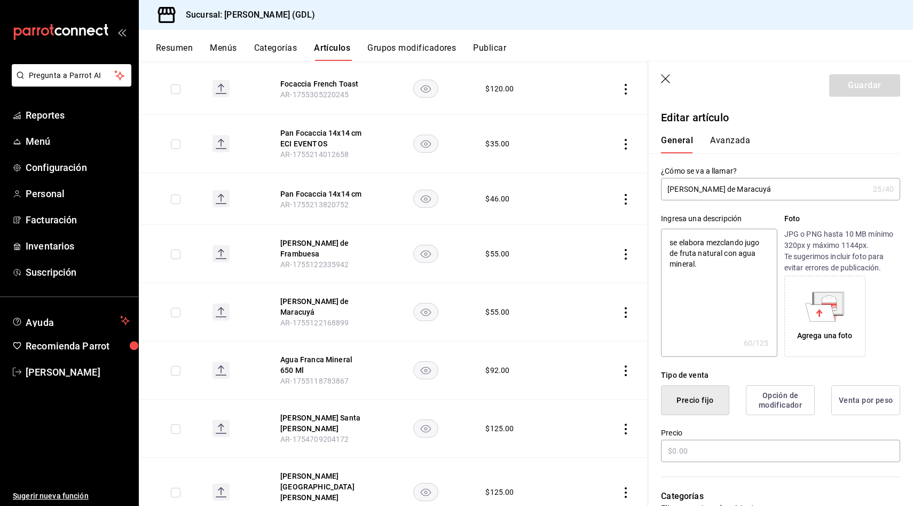
type textarea "x"
type input "$55.00"
drag, startPoint x: 758, startPoint y: 186, endPoint x: 587, endPoint y: 185, distance: 170.9
click at [587, 185] on main "Artículos sucursal Para editar los artículos o cambios generales, ve a “Organiz…" at bounding box center [526, 283] width 774 height 445
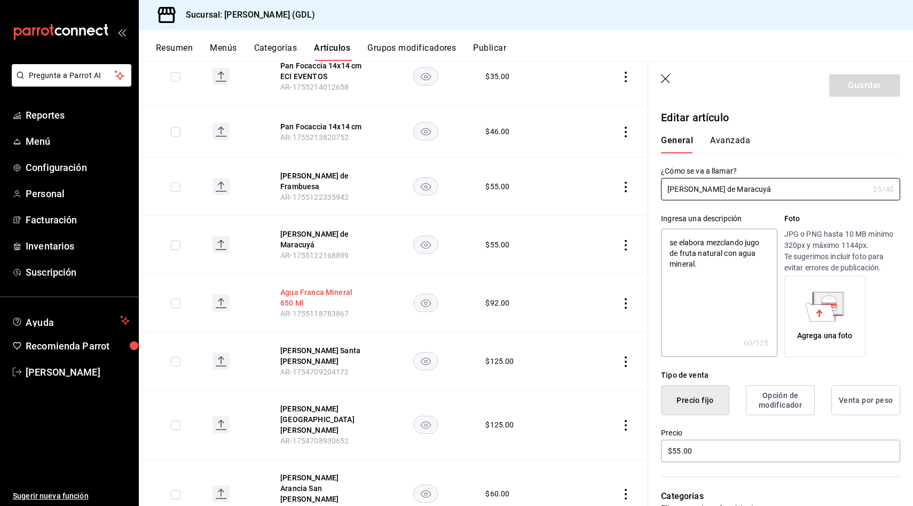
scroll to position [633, 0]
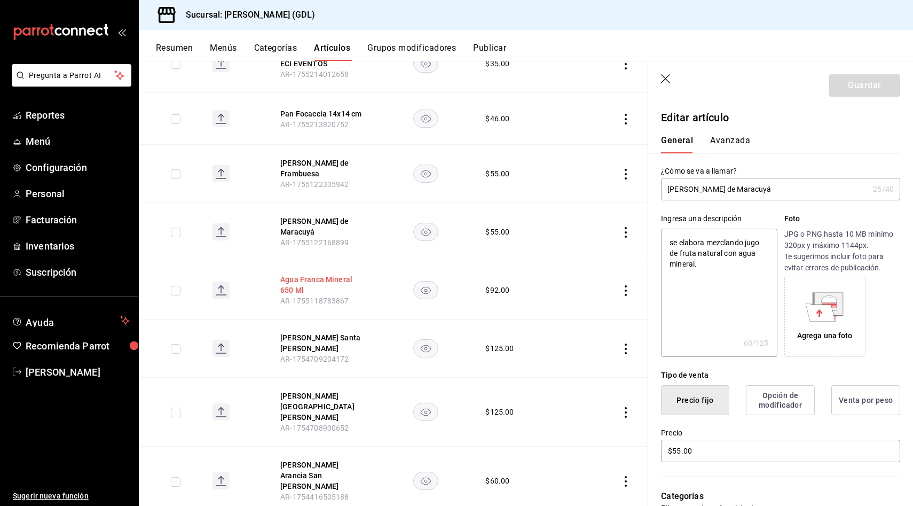
click at [330, 274] on button "Agua Franca Mineral 650 Ml" at bounding box center [322, 284] width 85 height 21
type input "$92.00"
drag, startPoint x: 767, startPoint y: 192, endPoint x: 578, endPoint y: 180, distance: 189.9
click at [578, 180] on main "Artículos sucursal Para editar los artículos o cambios generales, ve a “Organiz…" at bounding box center [526, 283] width 774 height 445
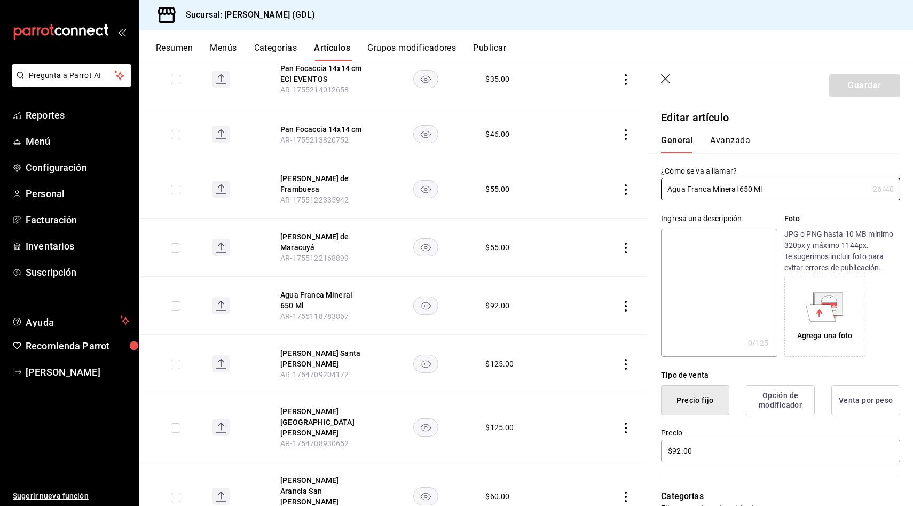
scroll to position [622, 0]
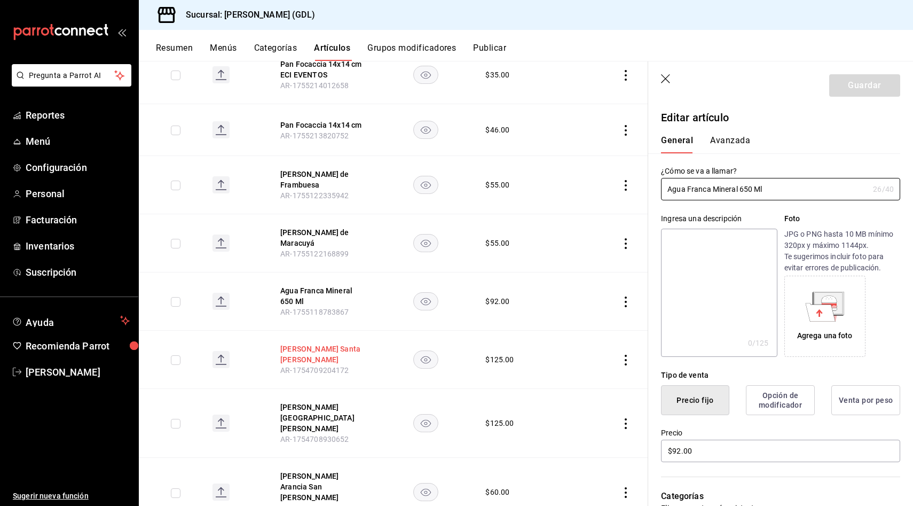
click at [295, 343] on button "[PERSON_NAME] Santa [PERSON_NAME]" at bounding box center [322, 353] width 85 height 21
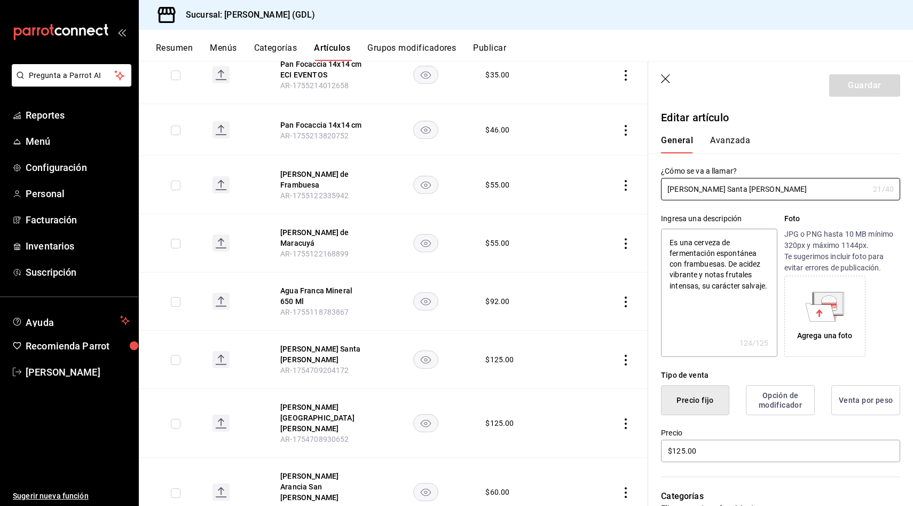
drag, startPoint x: 759, startPoint y: 189, endPoint x: 601, endPoint y: 190, distance: 158.0
click at [601, 190] on main "Artículos sucursal Para editar los artículos o cambios generales, ve a “Organiz…" at bounding box center [526, 283] width 774 height 445
click at [317, 402] on button "[PERSON_NAME] [GEOGRAPHIC_DATA][PERSON_NAME]" at bounding box center [322, 418] width 85 height 32
type textarea "x"
type input "$125.00"
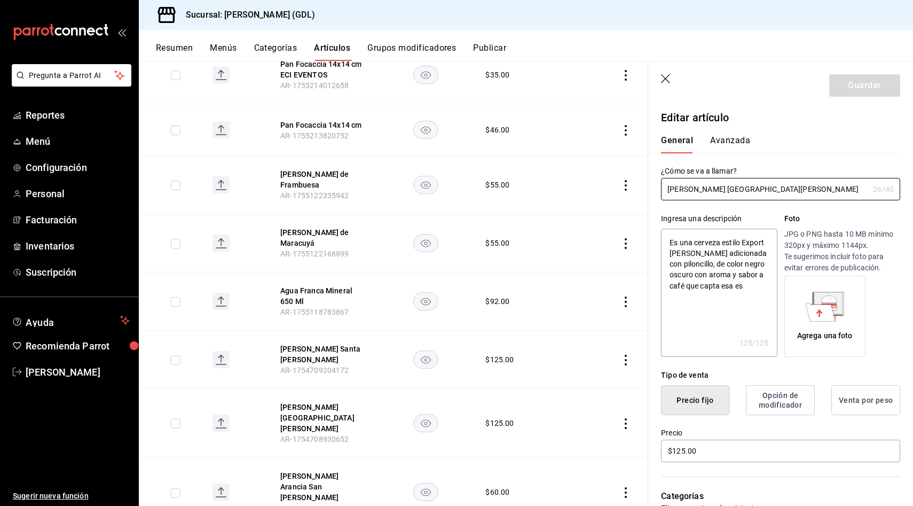
drag, startPoint x: 761, startPoint y: 192, endPoint x: 596, endPoint y: 170, distance: 166.4
click at [596, 170] on main "Artículos sucursal Para editar los artículos o cambios generales, ve a “Organiz…" at bounding box center [526, 283] width 774 height 445
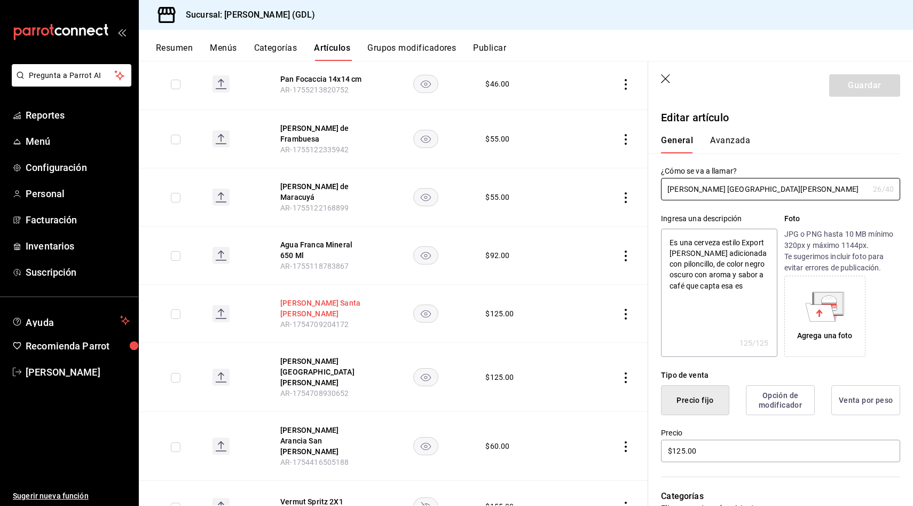
scroll to position [678, 0]
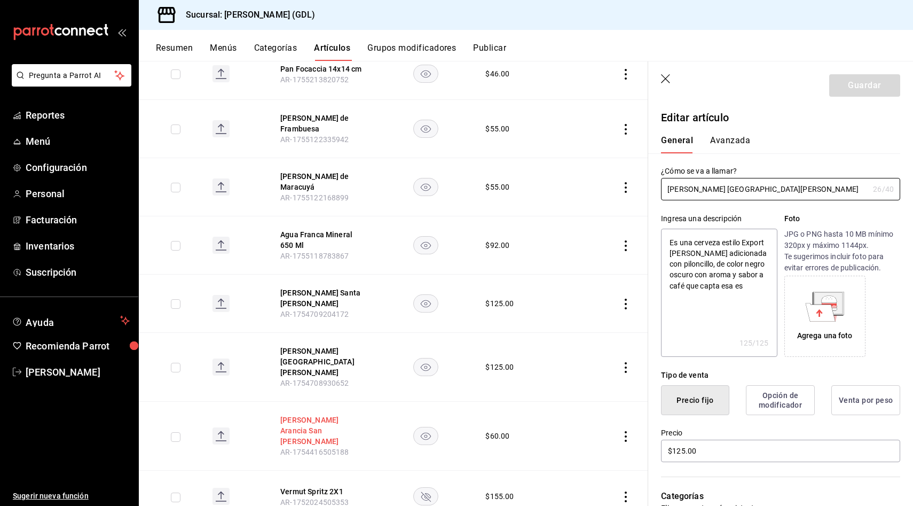
click at [321, 414] on button "[PERSON_NAME] Arancia San [PERSON_NAME]" at bounding box center [322, 430] width 85 height 32
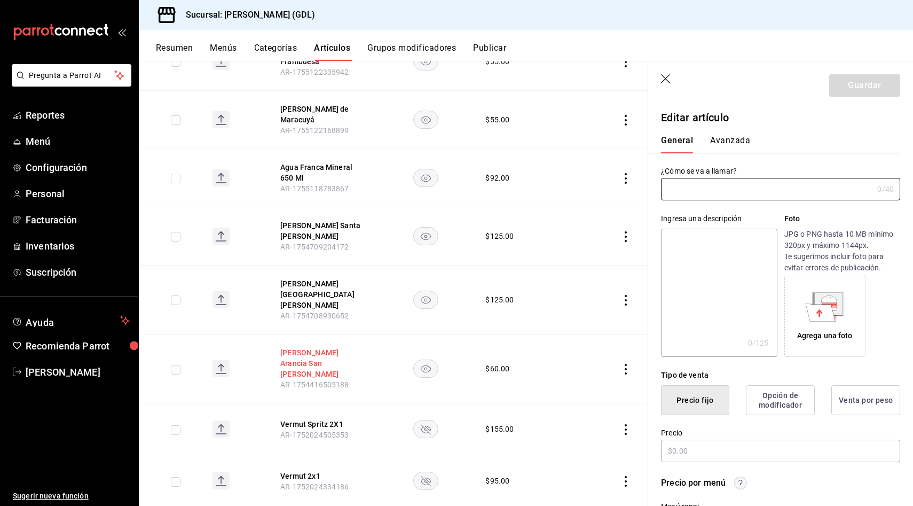
type input "[PERSON_NAME] Arancia San [PERSON_NAME]"
type textarea "bebida espumosa con sabor a naranja y granada hecha con frutas mediterráneas qu…"
type textarea "x"
type input "AR-1754416505188"
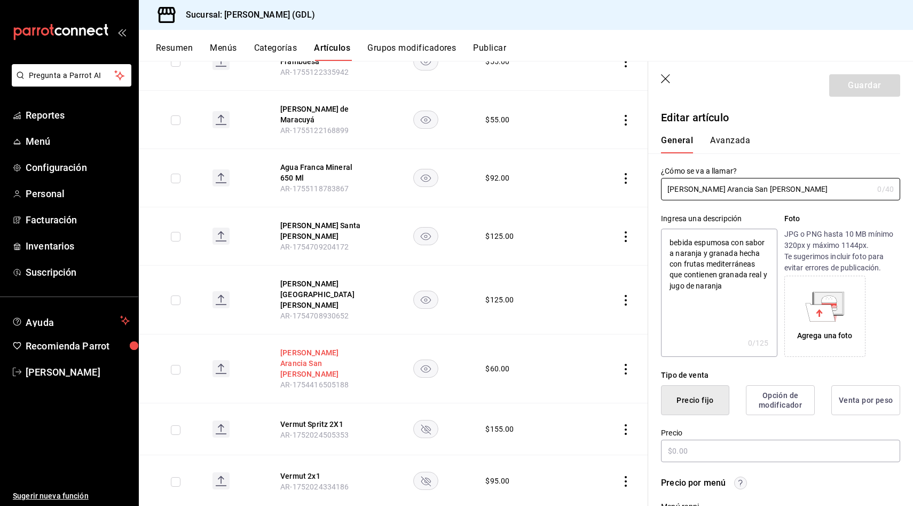
type textarea "x"
type input "$60.00"
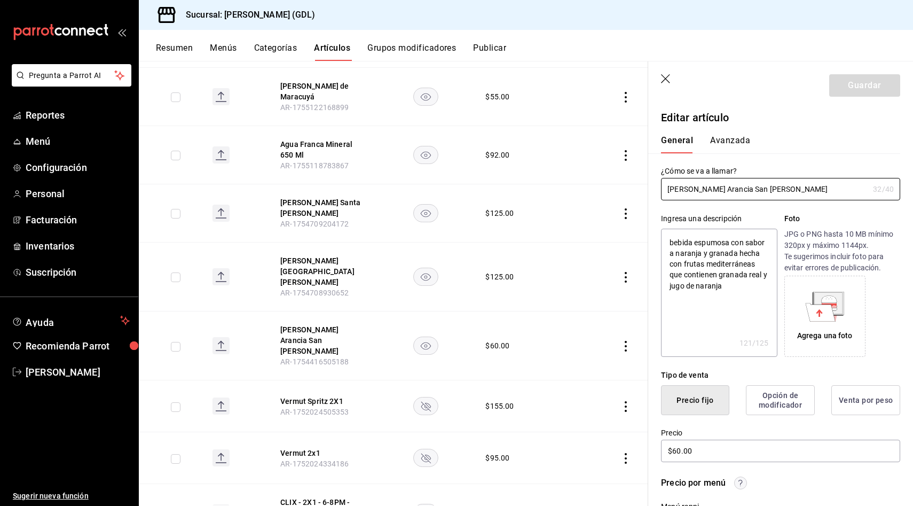
drag, startPoint x: 799, startPoint y: 189, endPoint x: 573, endPoint y: 184, distance: 225.4
click at [573, 184] on main "Artículos sucursal Para editar los artículos o cambios generales, ve a “Organiz…" at bounding box center [526, 283] width 774 height 445
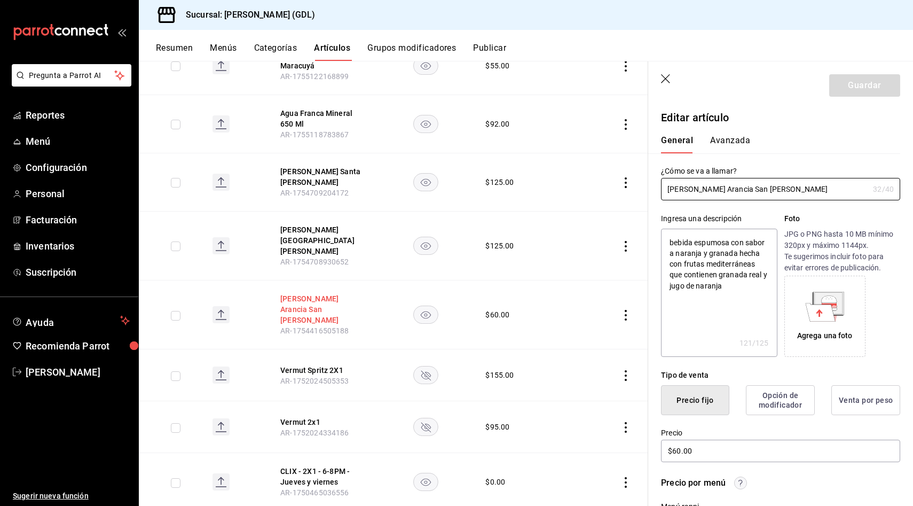
scroll to position [803, 0]
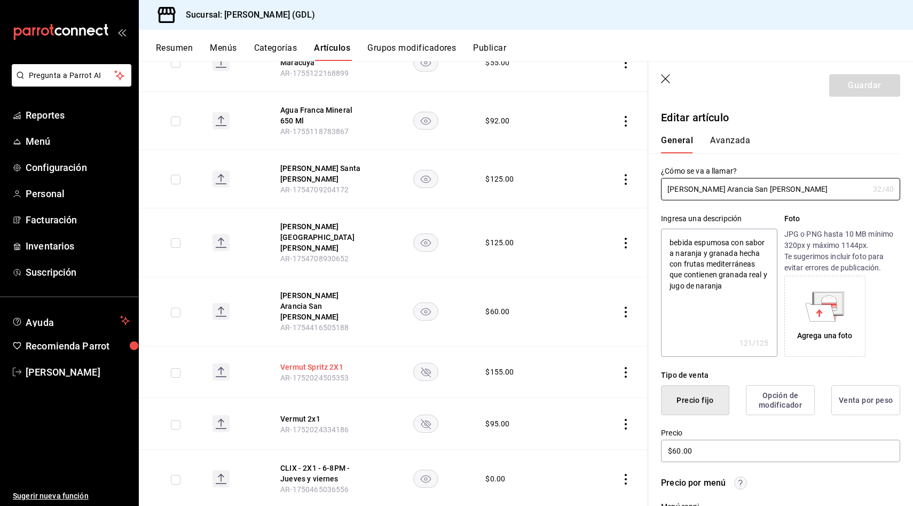
click at [333, 361] on button "Vermut Spritz 2X1" at bounding box center [322, 366] width 85 height 11
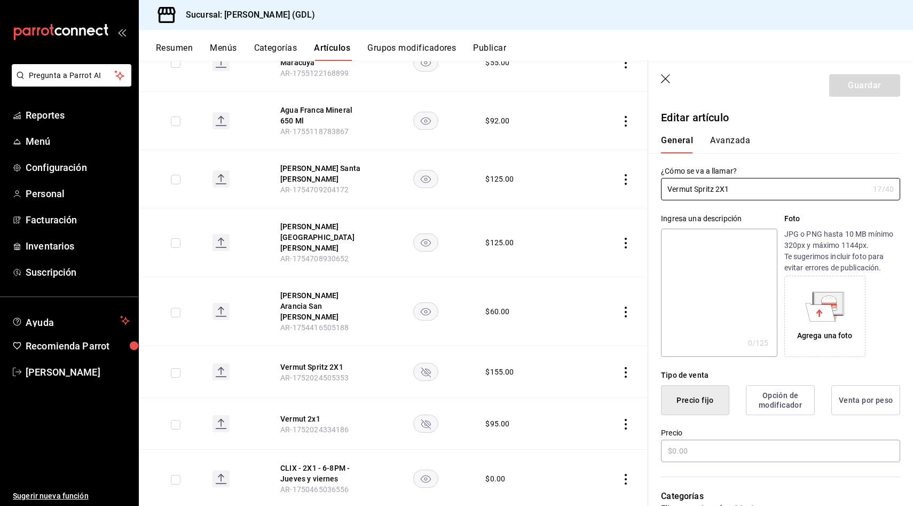
type input "$155.00"
click at [736, 184] on input "Vermut Spritz 2X1" at bounding box center [765, 188] width 208 height 21
drag, startPoint x: 734, startPoint y: 192, endPoint x: 569, endPoint y: 183, distance: 165.2
click at [569, 183] on main "Artículos sucursal Para editar los artículos o cambios generales, ve a “Organiz…" at bounding box center [526, 283] width 774 height 445
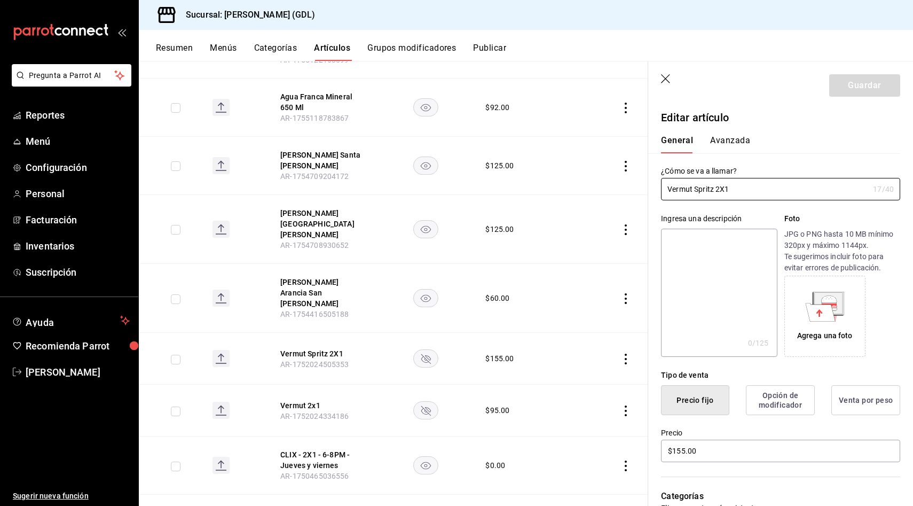
scroll to position [827, 0]
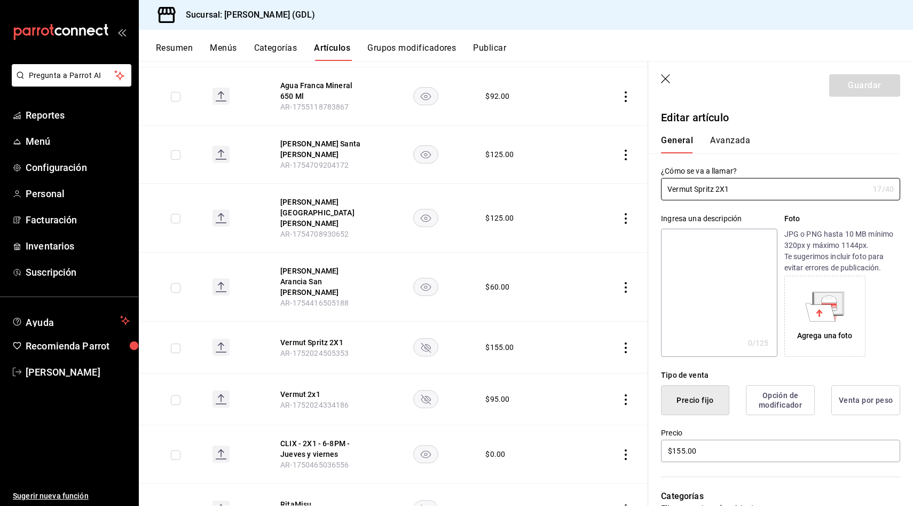
click at [304, 373] on th "Vermut 2x1 AR-1752024334186" at bounding box center [323, 399] width 111 height 52
click at [308, 337] on button "Vermut Spritz 2X1" at bounding box center [322, 342] width 85 height 11
click at [303, 389] on button "Vermut 2x1" at bounding box center [322, 394] width 85 height 11
drag, startPoint x: 736, startPoint y: 190, endPoint x: 630, endPoint y: 188, distance: 106.3
click at [630, 188] on main "Artículos sucursal Para editar los artículos o cambios generales, ve a “Organiz…" at bounding box center [526, 283] width 774 height 445
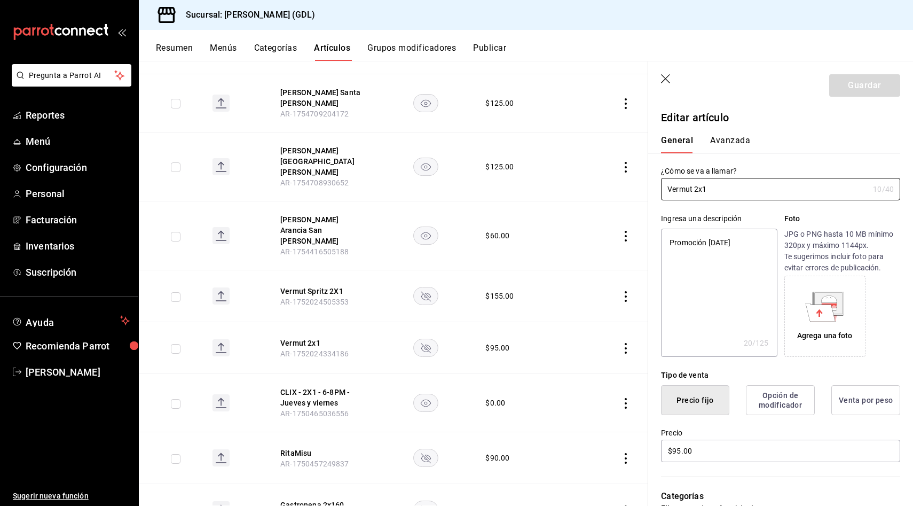
scroll to position [894, 0]
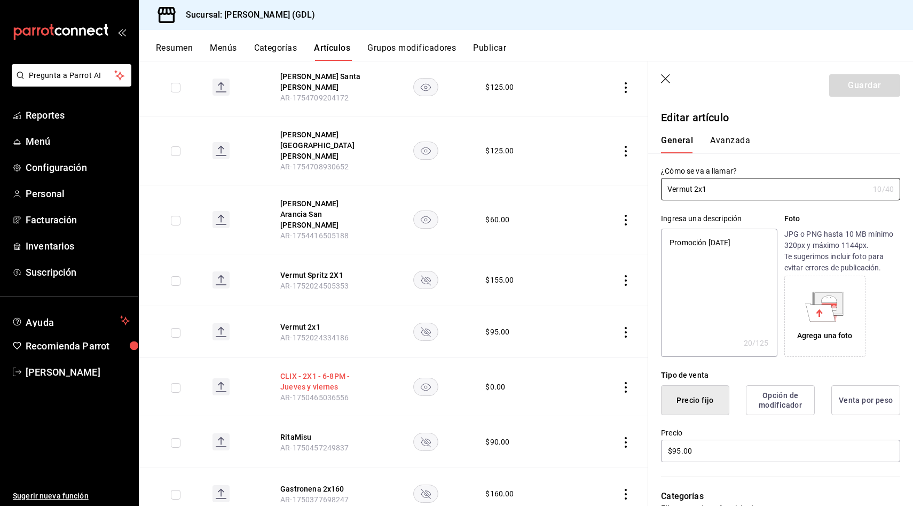
click at [312, 371] on button "CLIX - 2X1 - 6-8PM - Jueves y viernes" at bounding box center [322, 381] width 85 height 21
drag, startPoint x: 803, startPoint y: 187, endPoint x: 577, endPoint y: 156, distance: 228.6
click at [577, 156] on main "Artículos sucursal Para editar los artículos o cambios generales, ve a “Organiz…" at bounding box center [526, 283] width 774 height 445
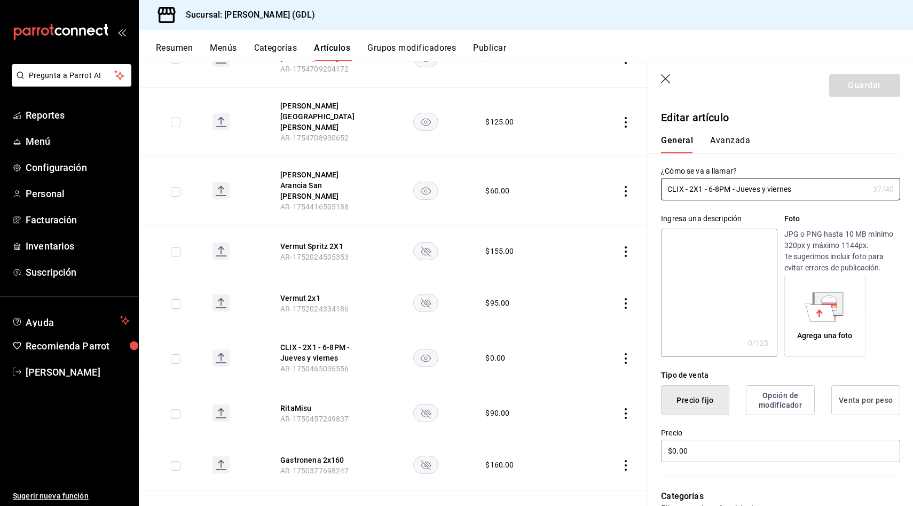
scroll to position [924, 0]
click at [299, 402] on button "RitaMisu" at bounding box center [322, 407] width 85 height 11
type input "RitaMisu"
type textarea "Crema de queso perfumado a la naranja y albahaca, con una base de galletas de c…"
type textarea "x"
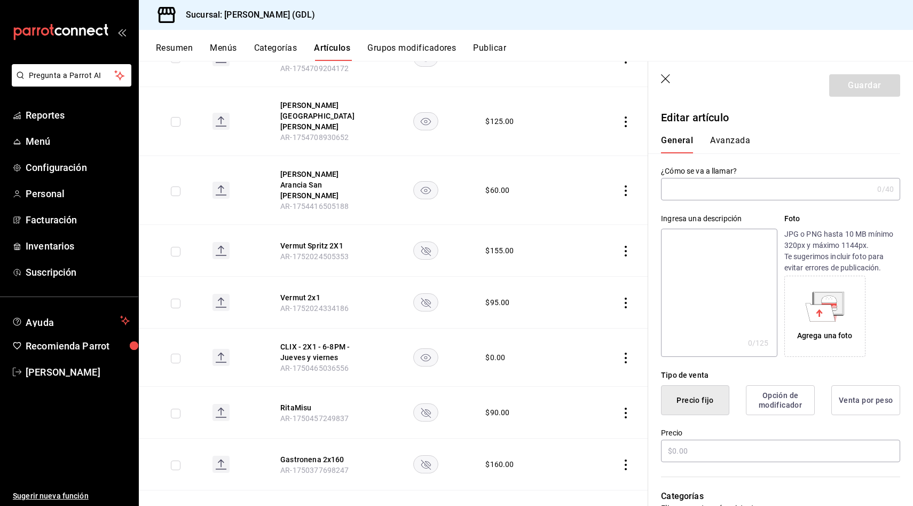
type input "AR-1750457249837"
type textarea "x"
type input "$90.00"
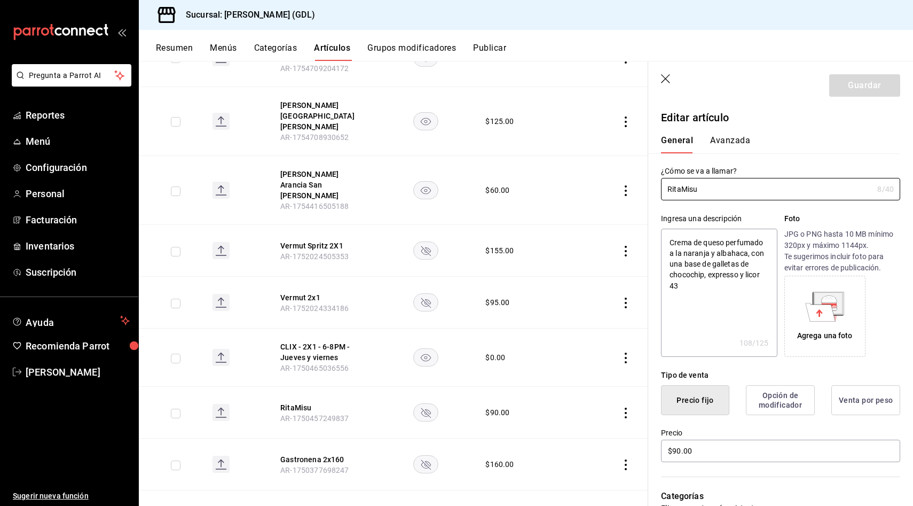
drag, startPoint x: 727, startPoint y: 190, endPoint x: 609, endPoint y: 188, distance: 118.6
click at [609, 188] on main "Artículos sucursal Para editar los artículos o cambios generales, ve a “Organiz…" at bounding box center [526, 283] width 774 height 445
click at [319, 438] on th "Gastronena 2x160 AR-1750377698247" at bounding box center [323, 464] width 111 height 52
click at [320, 454] on button "Gastronena 2x160" at bounding box center [322, 459] width 85 height 11
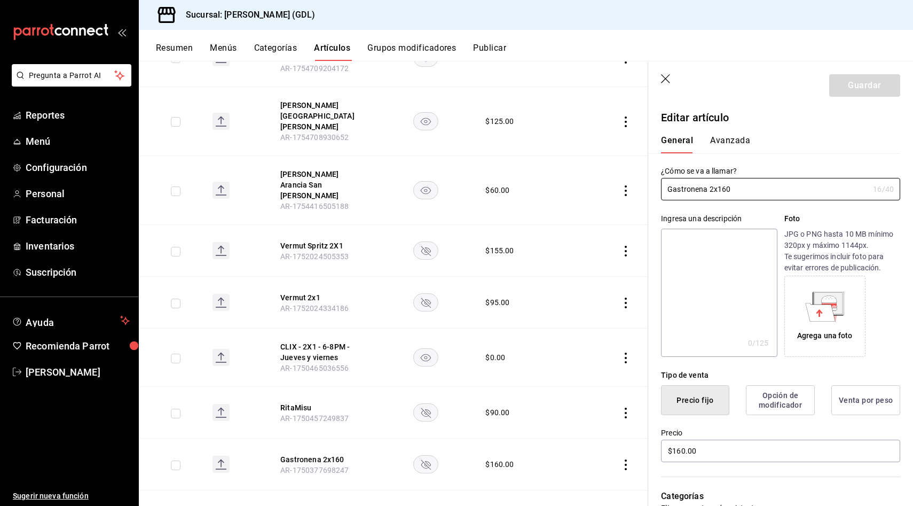
drag, startPoint x: 744, startPoint y: 188, endPoint x: 626, endPoint y: 188, distance: 118.0
click at [626, 188] on main "Artículos sucursal Para editar los artículos o cambios generales, ve a “Organiz…" at bounding box center [526, 283] width 774 height 445
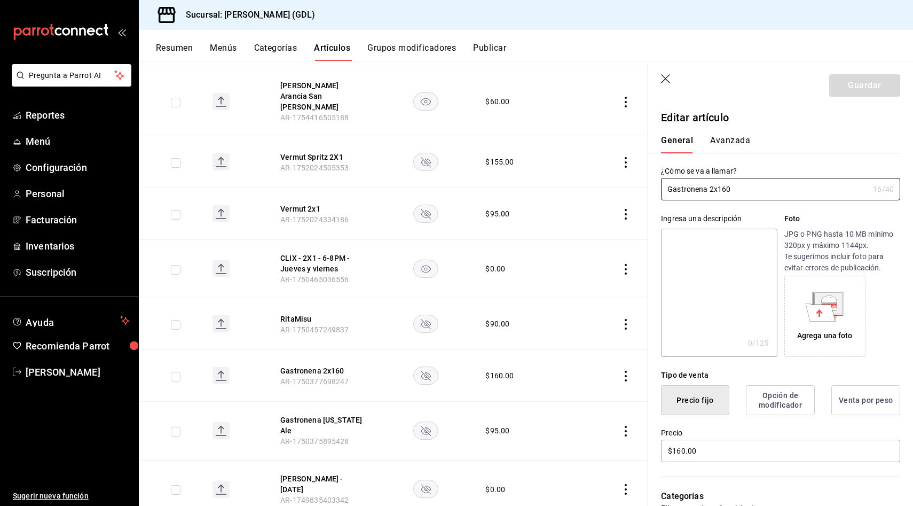
scroll to position [1016, 0]
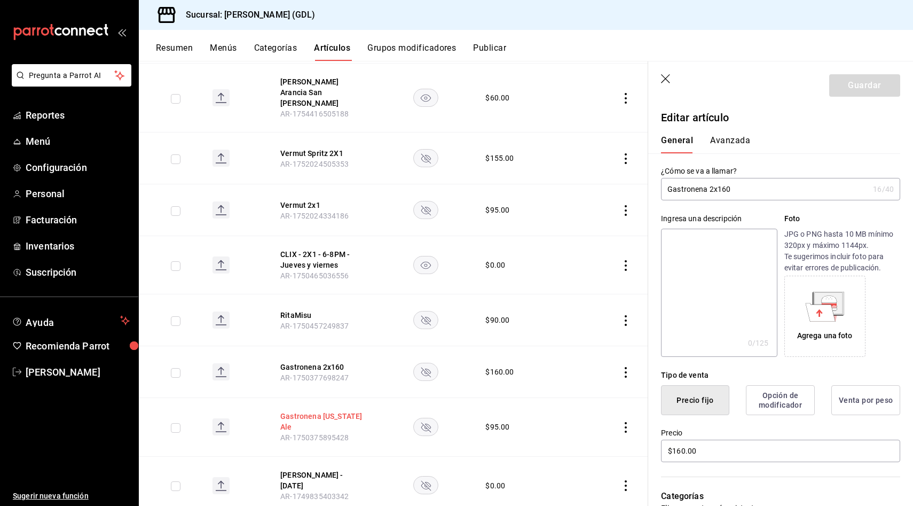
click at [340, 411] on button "Gastronena [US_STATE] Ale" at bounding box center [322, 421] width 85 height 21
drag, startPoint x: 769, startPoint y: 190, endPoint x: 558, endPoint y: 182, distance: 211.6
click at [558, 182] on main "Artículos sucursal Para editar los artículos o cambios generales, ve a “Organiz…" at bounding box center [526, 283] width 774 height 445
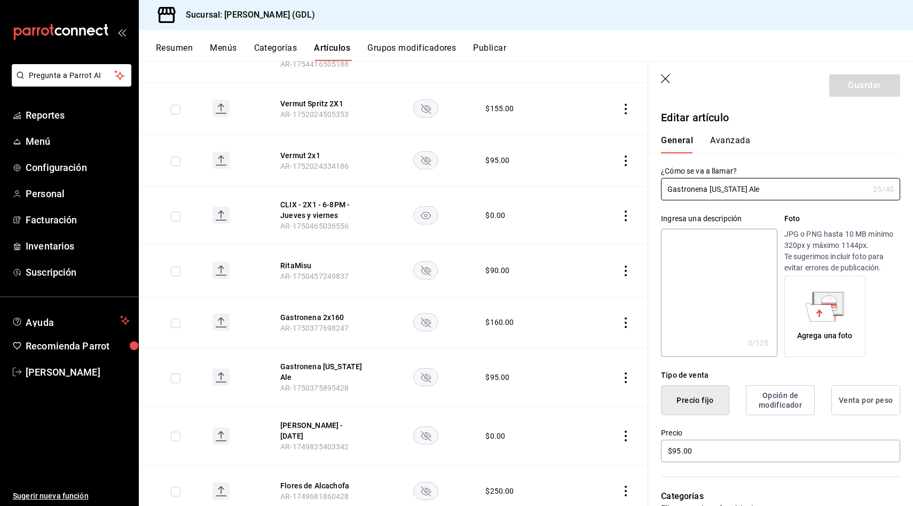
scroll to position [1087, 0]
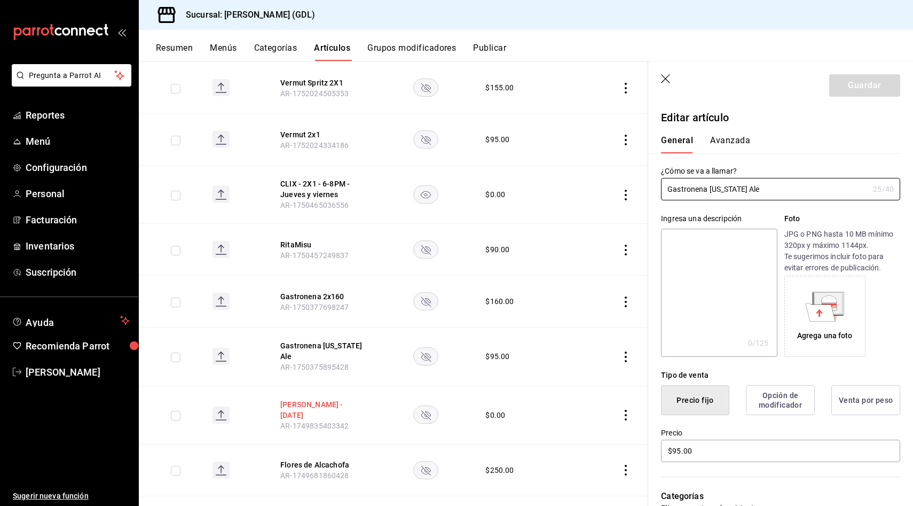
click at [318, 399] on button "[PERSON_NAME] - [DATE]" at bounding box center [322, 409] width 85 height 21
drag, startPoint x: 769, startPoint y: 192, endPoint x: 601, endPoint y: 173, distance: 169.8
click at [601, 173] on main "Artículos sucursal Para editar los artículos o cambios generales, ve a “Organiz…" at bounding box center [526, 283] width 774 height 445
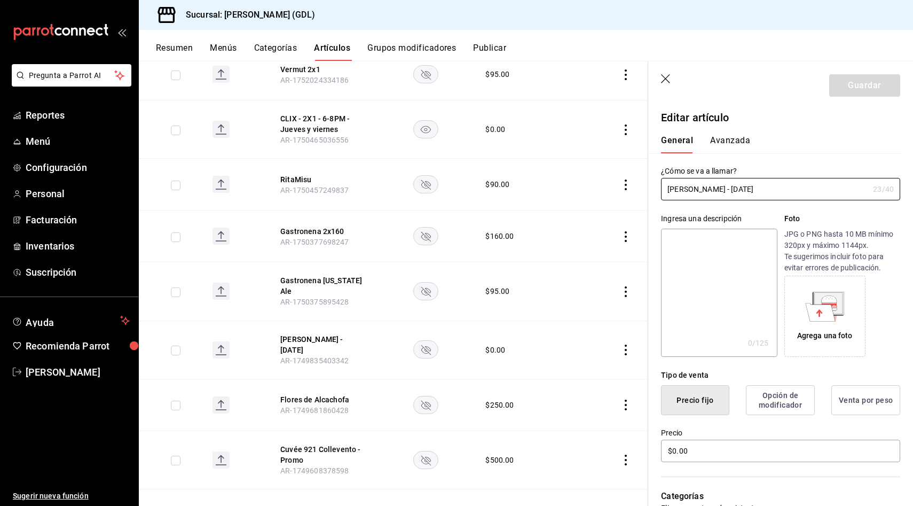
scroll to position [1165, 0]
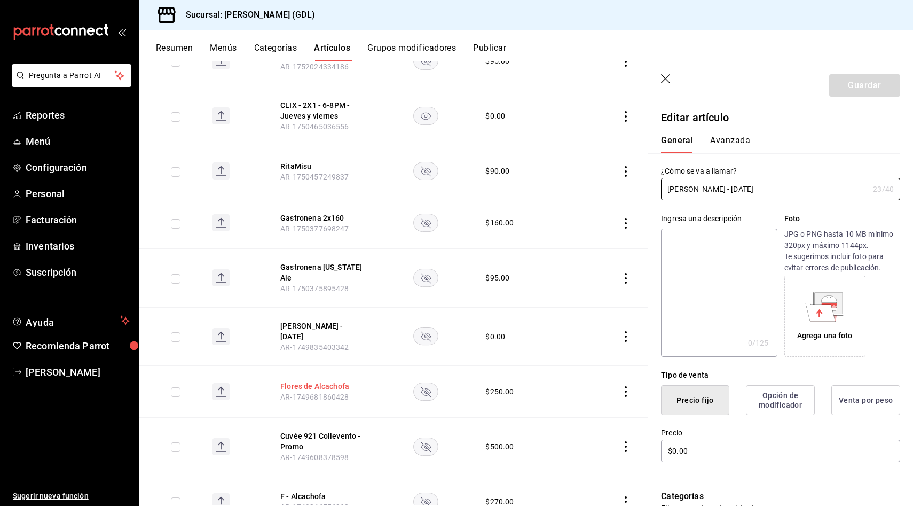
click at [336, 381] on button "Flores de Alcachofa" at bounding box center [322, 386] width 85 height 11
type input "$250.00"
drag, startPoint x: 756, startPoint y: 190, endPoint x: 605, endPoint y: 181, distance: 150.3
click at [605, 181] on main "Artículos sucursal Para editar los artículos o cambios generales, ve a “Organiz…" at bounding box center [526, 283] width 774 height 445
click at [342, 430] on button "Cuvée 921 Collevento - Promo" at bounding box center [322, 440] width 85 height 21
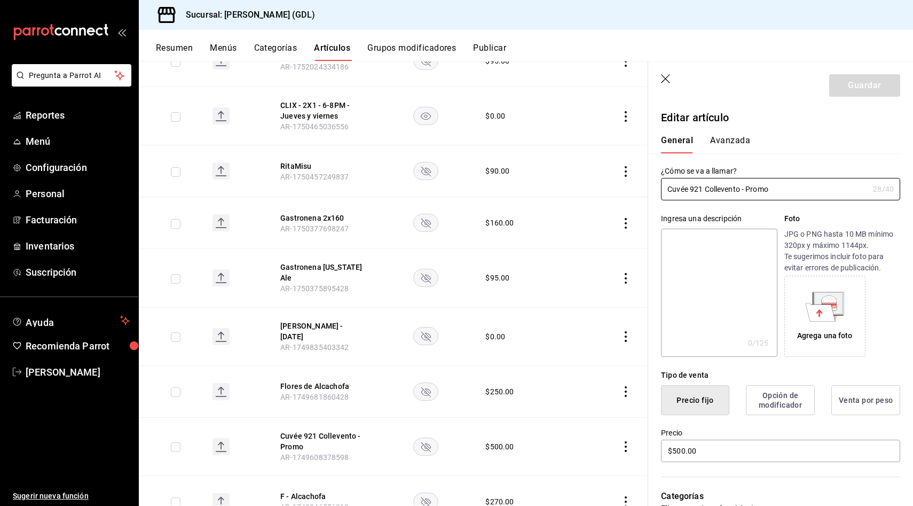
drag, startPoint x: 779, startPoint y: 190, endPoint x: 620, endPoint y: 178, distance: 159.5
click at [620, 178] on main "Artículos sucursal Para editar los artículos o cambios generales, ve a “Organiz…" at bounding box center [526, 283] width 774 height 445
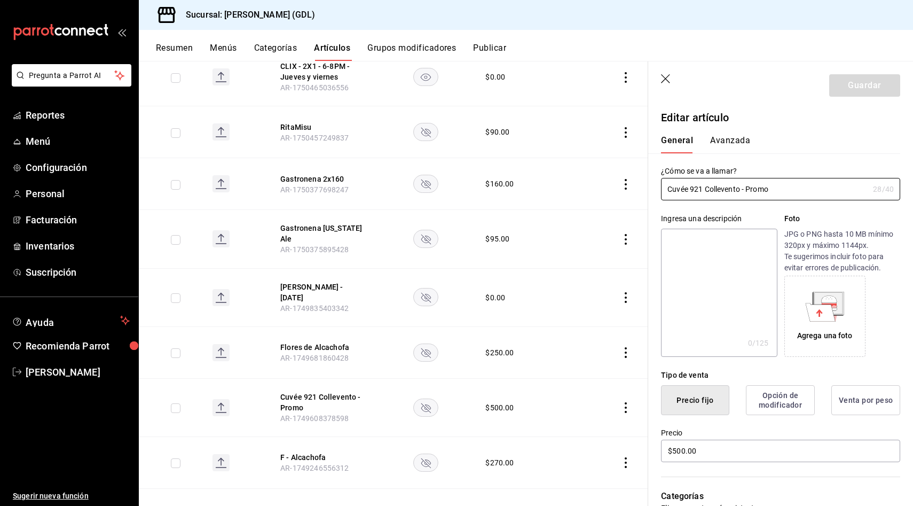
scroll to position [1210, 0]
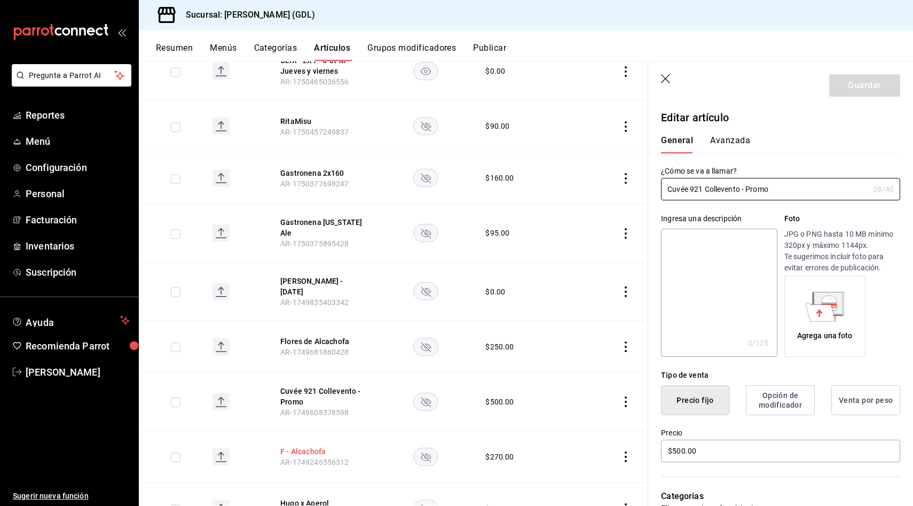
click at [315, 446] on button "F - Alcachofa" at bounding box center [322, 451] width 85 height 11
type input "$270.00"
drag, startPoint x: 748, startPoint y: 186, endPoint x: 587, endPoint y: 180, distance: 160.3
click at [587, 180] on main "Artículos sucursal Para editar los artículos o cambios generales, ve a “Organiz…" at bounding box center [526, 283] width 774 height 445
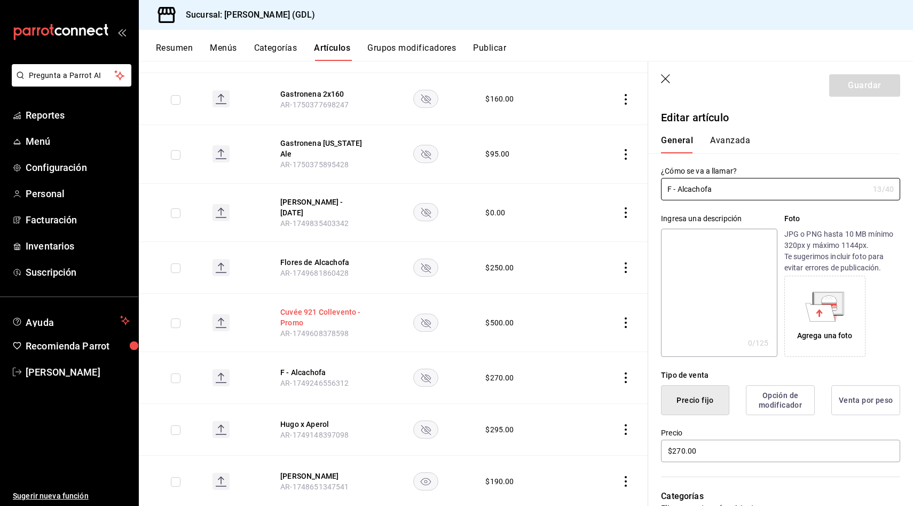
scroll to position [1290, 0]
click at [302, 418] on button "Hugo x Aperol" at bounding box center [322, 423] width 85 height 11
drag, startPoint x: 748, startPoint y: 192, endPoint x: 635, endPoint y: 187, distance: 112.8
click at [635, 187] on main "Artículos sucursal Para editar los artículos o cambios generales, ve a “Organiz…" at bounding box center [526, 283] width 774 height 445
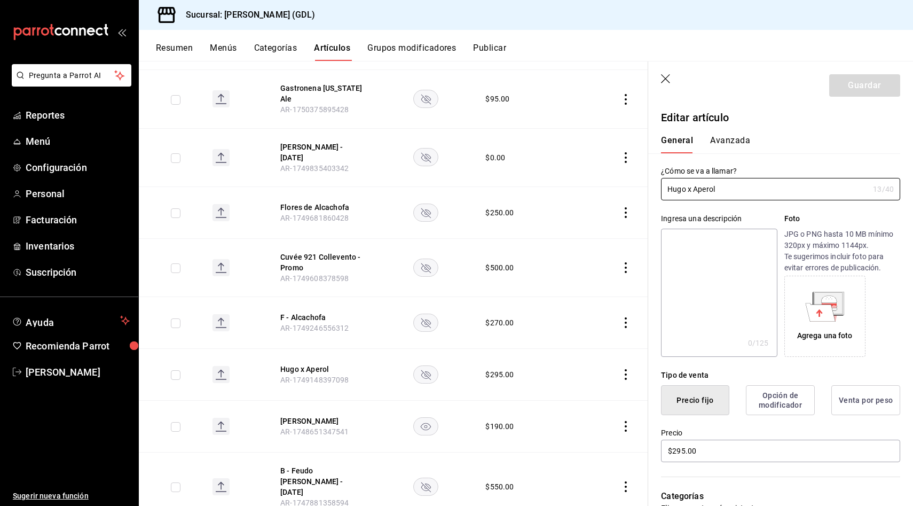
scroll to position [1363, 0]
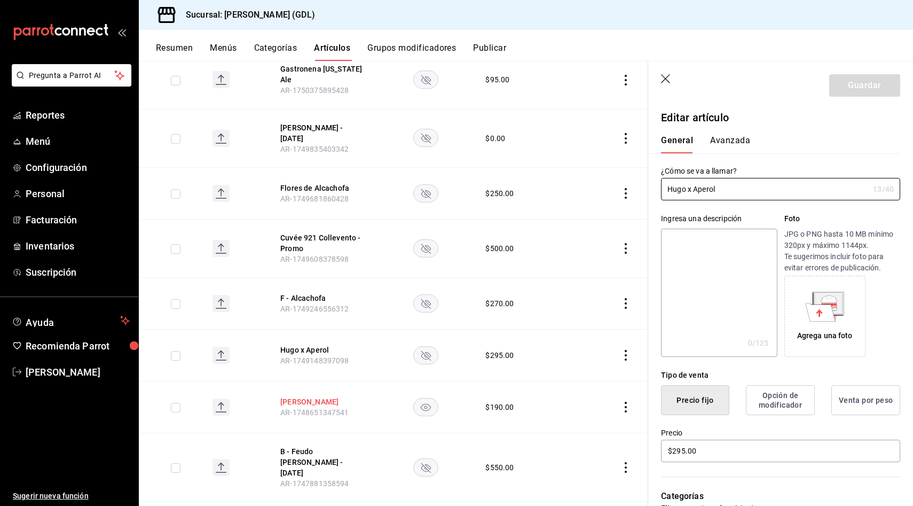
click at [313, 396] on button "[PERSON_NAME]" at bounding box center [322, 401] width 85 height 11
type input "$190.00"
drag, startPoint x: 727, startPoint y: 187, endPoint x: 611, endPoint y: 187, distance: 115.9
click at [611, 187] on main "Artículos sucursal Para editar los artículos o cambios generales, ve a “Organiz…" at bounding box center [526, 283] width 774 height 445
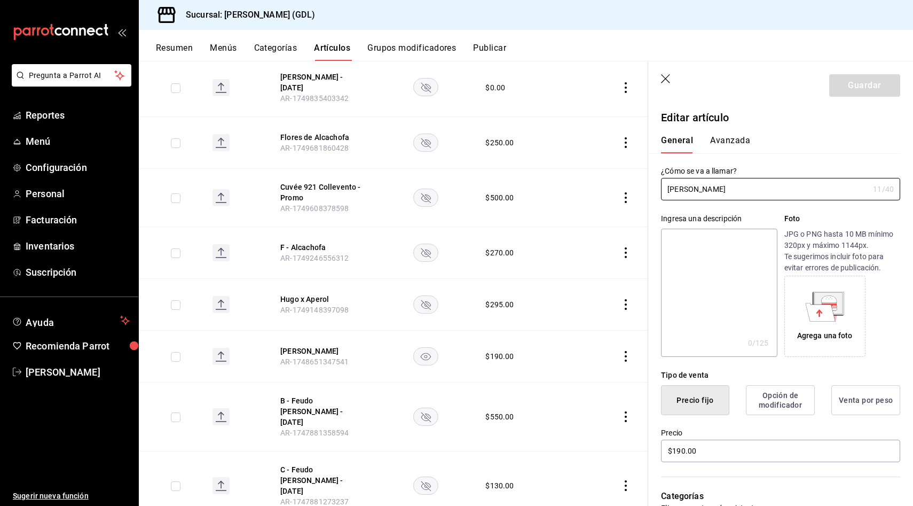
scroll to position [1429, 0]
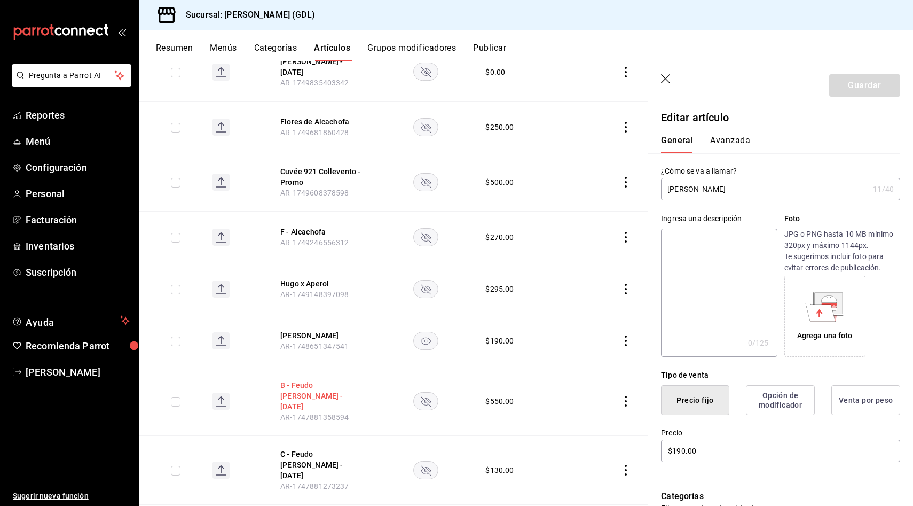
click at [329, 380] on button "B - Feudo [PERSON_NAME] - [DATE]" at bounding box center [322, 396] width 85 height 32
drag, startPoint x: 782, startPoint y: 189, endPoint x: 619, endPoint y: 185, distance: 163.4
click at [619, 185] on main "Artículos sucursal Para editar los artículos o cambios generales, ve a “Organiz…" at bounding box center [526, 283] width 774 height 445
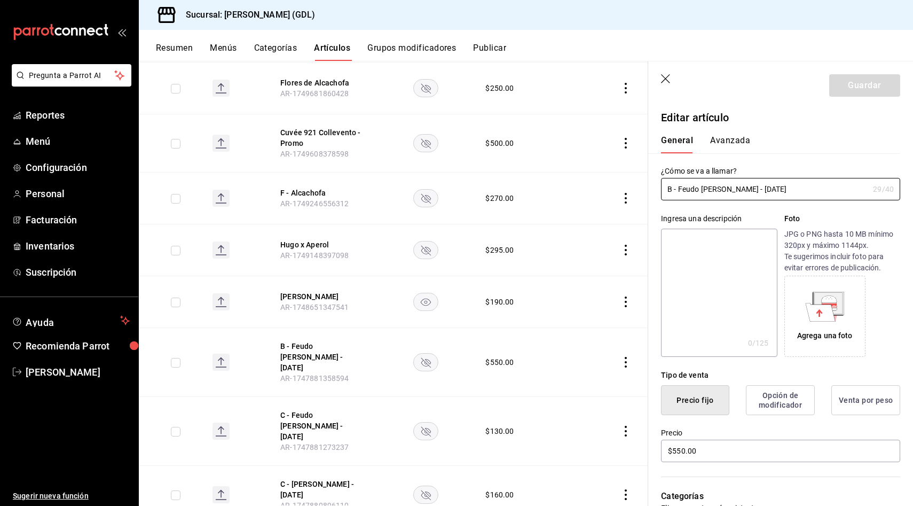
scroll to position [1470, 0]
click at [311, 476] on button "C - [PERSON_NAME] - [DATE]" at bounding box center [322, 486] width 85 height 21
drag, startPoint x: 778, startPoint y: 193, endPoint x: 654, endPoint y: 187, distance: 124.6
click at [654, 187] on div "¿Cómo se va a llamar? C - [PERSON_NAME] - [DATE] 28 /40 ¿Cómo se va a llamar?" at bounding box center [774, 176] width 252 height 47
click at [316, 407] on button "C - Feudo [PERSON_NAME] - [DATE]" at bounding box center [322, 423] width 85 height 32
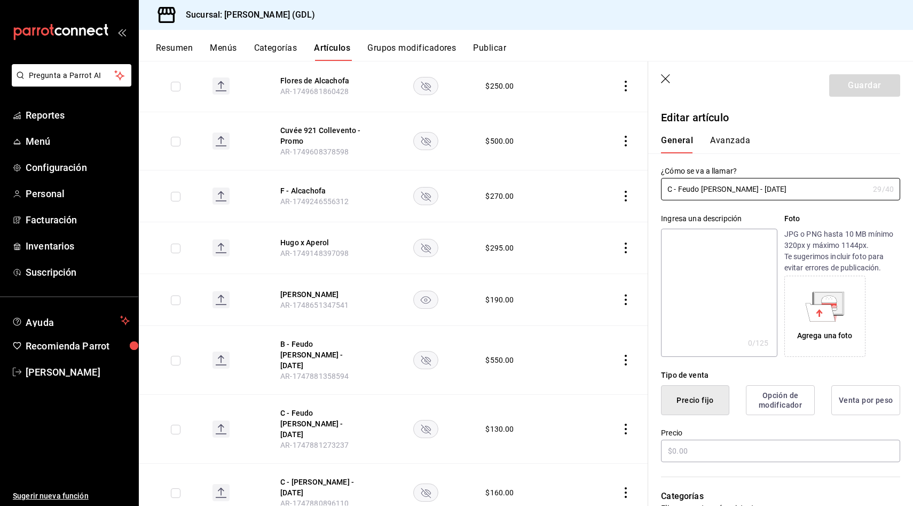
type input "$130.00"
drag, startPoint x: 782, startPoint y: 191, endPoint x: 593, endPoint y: 174, distance: 189.8
click at [593, 174] on main "Artículos sucursal Para editar los artículos o cambios generales, ve a “Organiz…" at bounding box center [526, 283] width 774 height 445
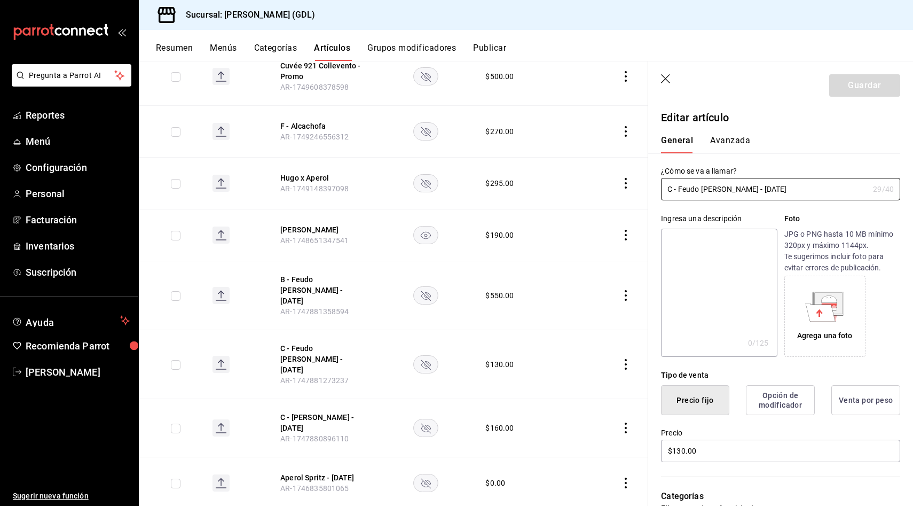
scroll to position [1574, 0]
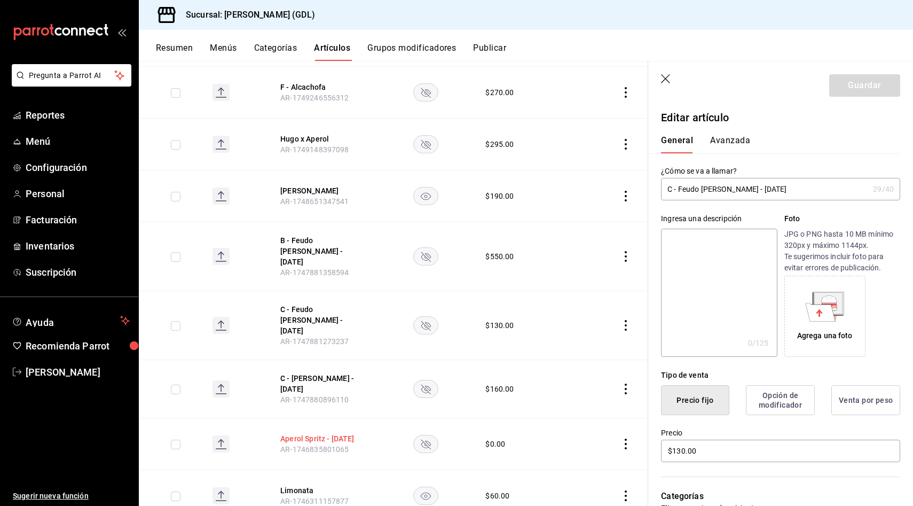
click at [332, 433] on button "Aperol Spritz - [DATE]" at bounding box center [322, 438] width 85 height 11
drag, startPoint x: 783, startPoint y: 190, endPoint x: 586, endPoint y: 188, distance: 197.6
click at [586, 187] on main "Artículos sucursal Para editar los artículos o cambios generales, ve a “Organiz…" at bounding box center [526, 283] width 774 height 445
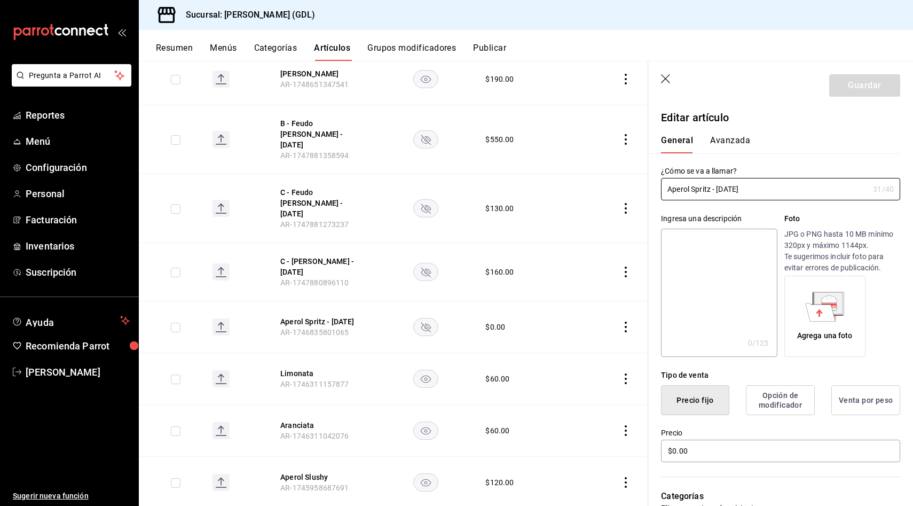
scroll to position [1693, 0]
click at [304, 366] on button "Limonata" at bounding box center [322, 371] width 85 height 11
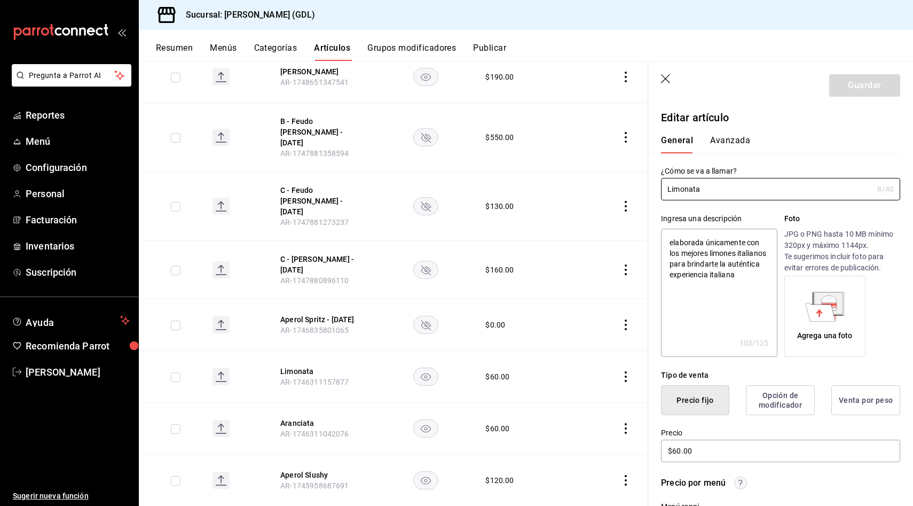
drag, startPoint x: 710, startPoint y: 191, endPoint x: 620, endPoint y: 191, distance: 90.2
click at [620, 191] on main "Artículos sucursal Para editar los artículos o cambios generales, ve a “Organiz…" at bounding box center [526, 283] width 774 height 445
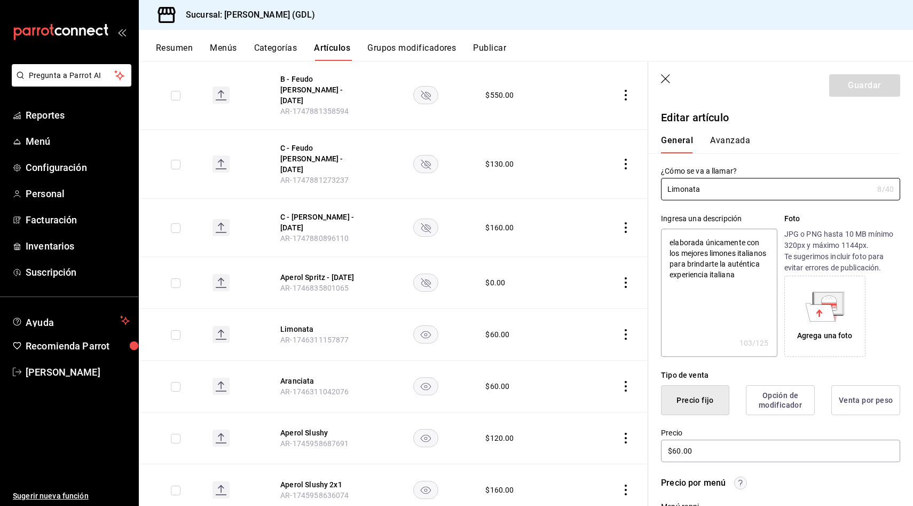
scroll to position [1746, 0]
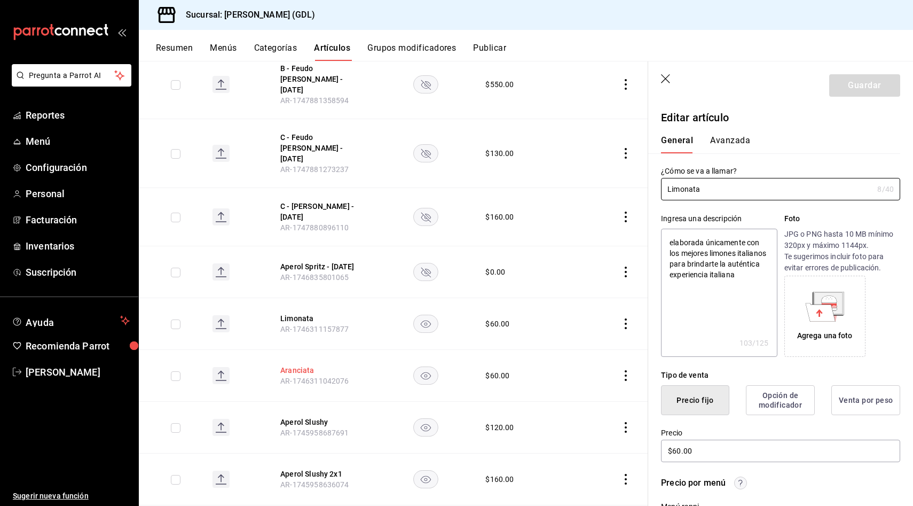
click at [293, 365] on button "Aranciata" at bounding box center [322, 370] width 85 height 11
drag, startPoint x: 728, startPoint y: 191, endPoint x: 627, endPoint y: 190, distance: 100.9
click at [627, 190] on main "Artículos sucursal Para editar los artículos o cambios generales, ve a “Organiz…" at bounding box center [526, 283] width 774 height 445
